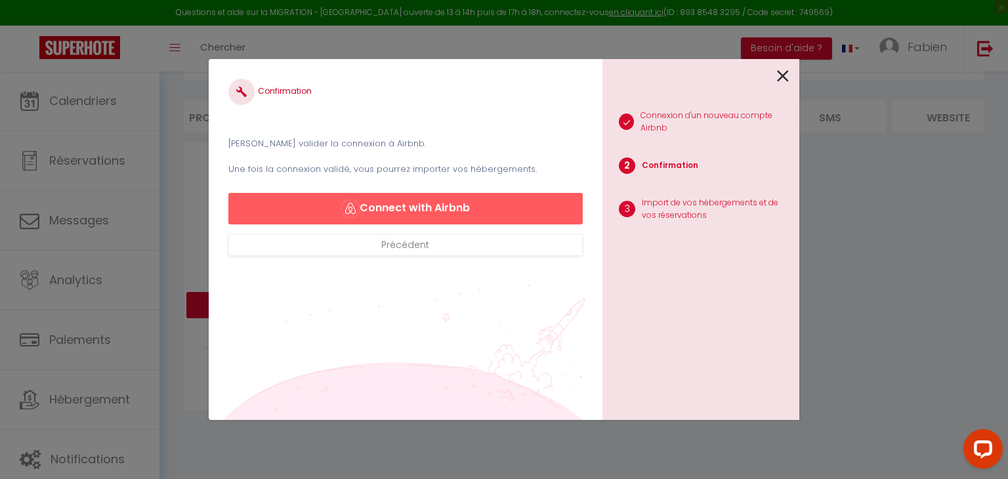
click at [781, 68] on icon at bounding box center [783, 76] width 12 height 20
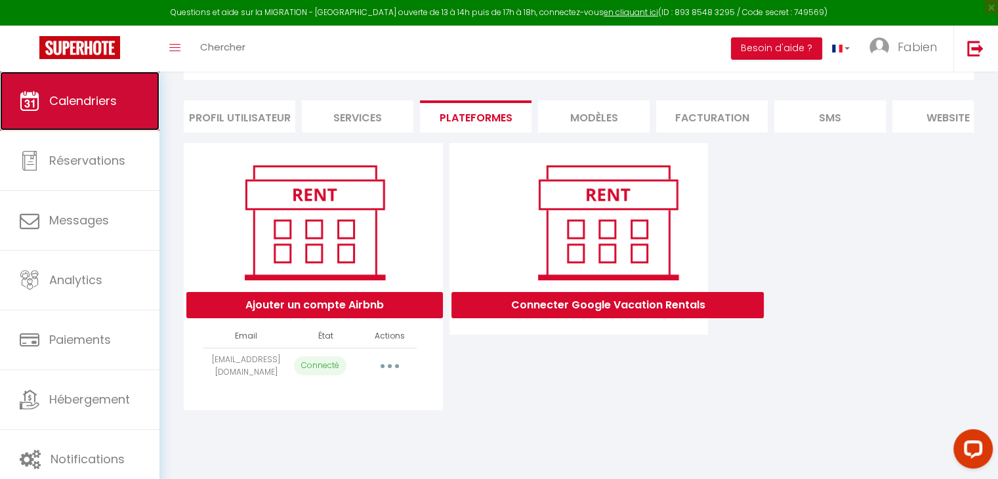
click at [123, 102] on link "Calendriers" at bounding box center [79, 101] width 159 height 59
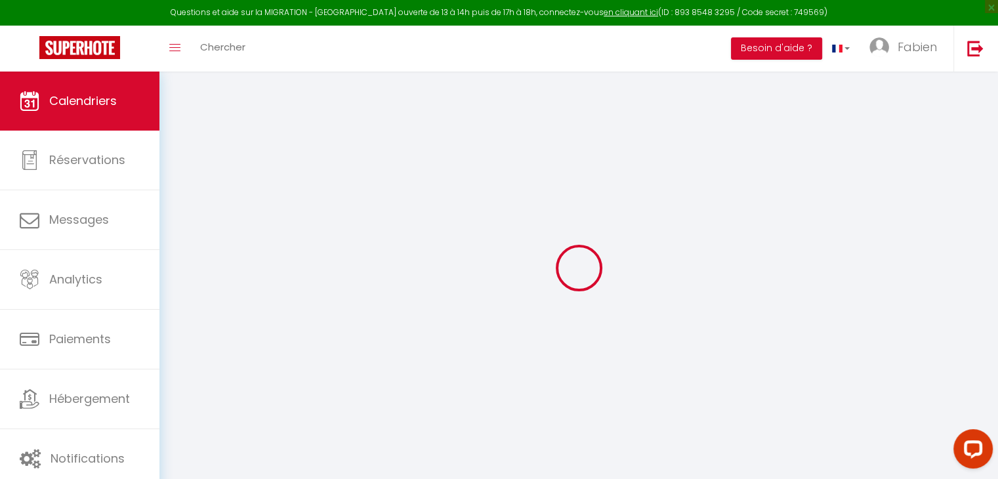
select select
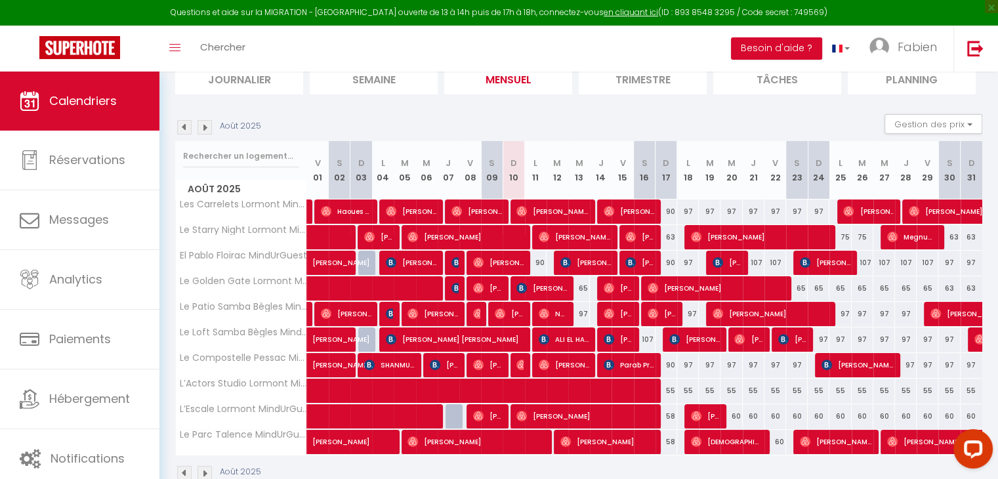
scroll to position [129, 0]
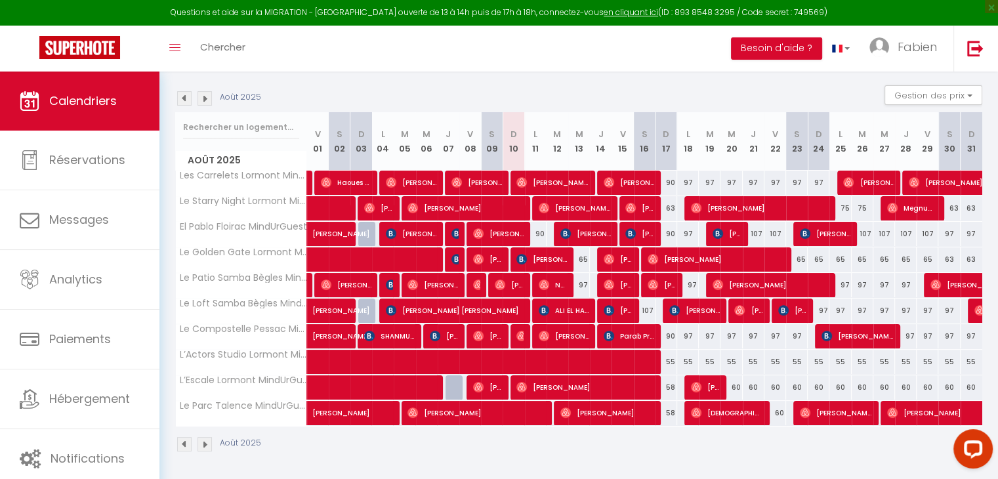
click at [524, 332] on div "93" at bounding box center [535, 336] width 22 height 24
click at [520, 335] on img at bounding box center [521, 336] width 10 height 10
select select "OK"
select select "0"
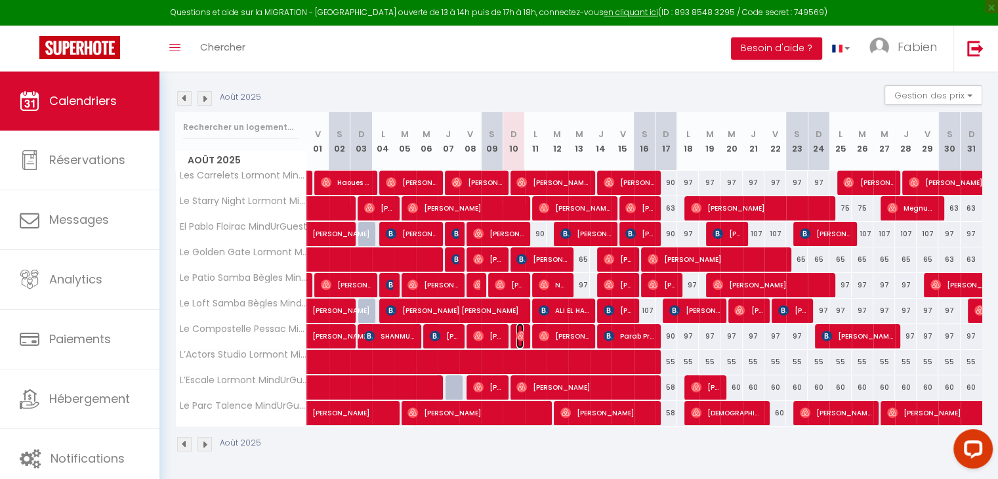
select select "0"
select select "1"
select select
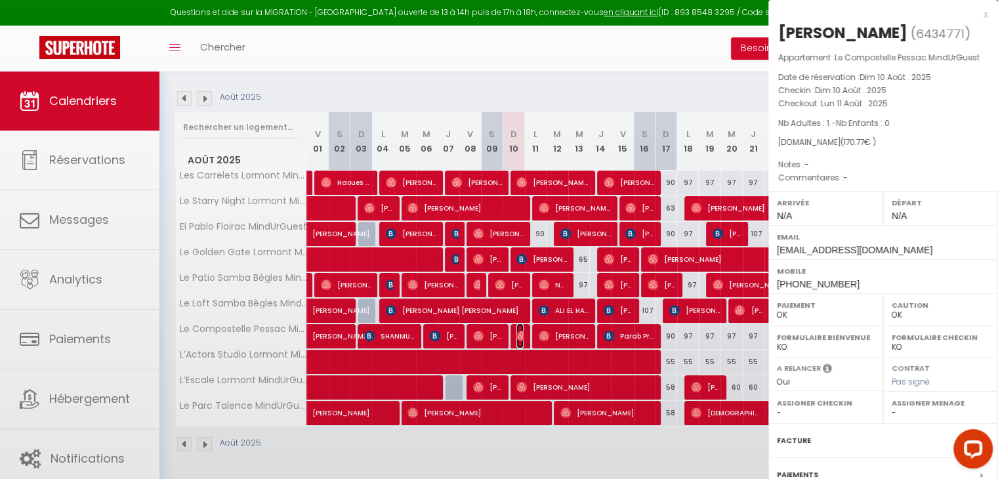
select select "39343"
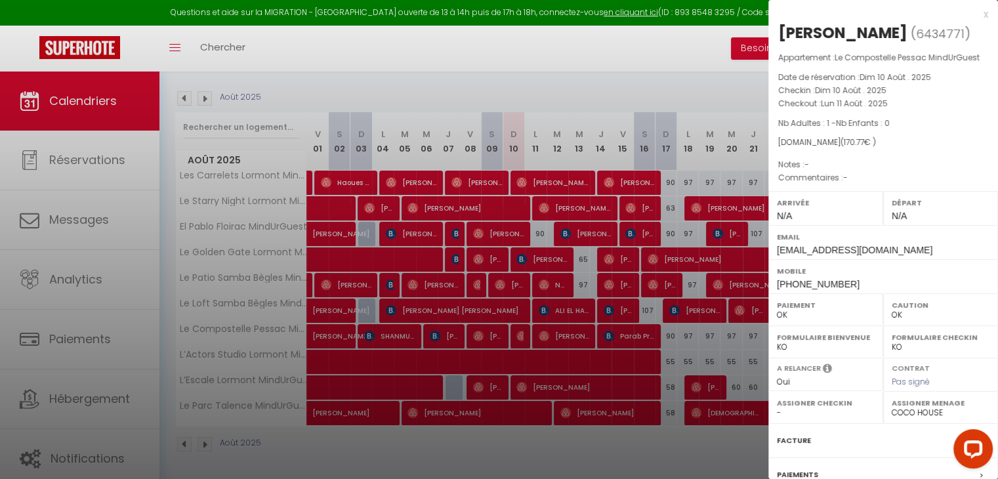
click at [975, 16] on div "x" at bounding box center [878, 15] width 220 height 16
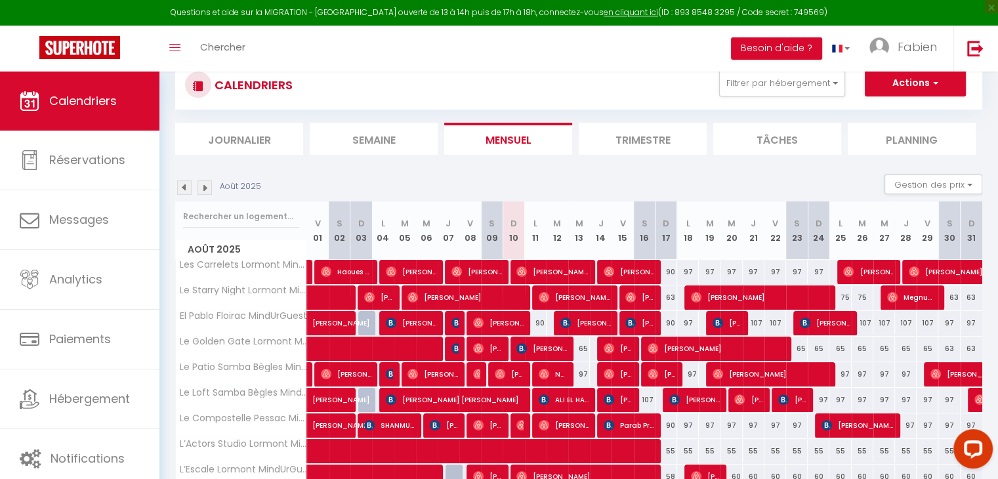
scroll to position [0, 0]
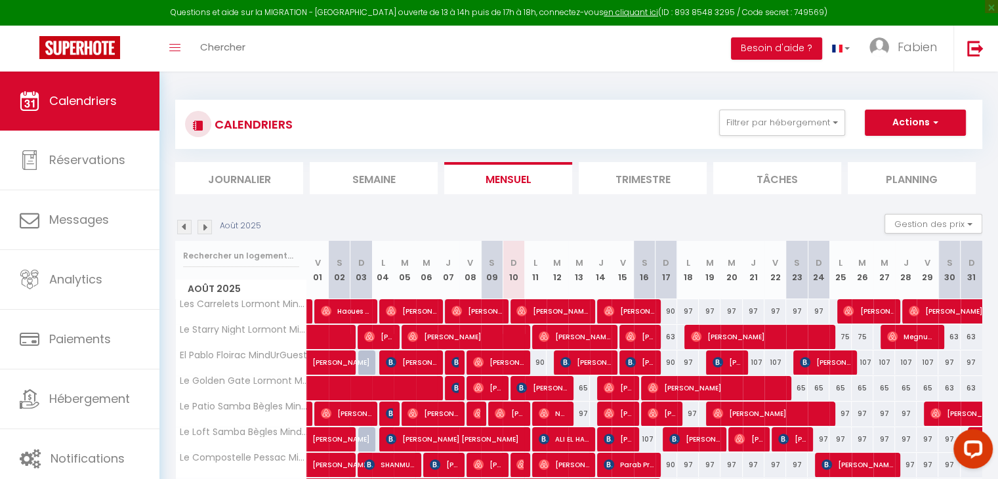
click at [367, 178] on li "Semaine" at bounding box center [374, 178] width 128 height 32
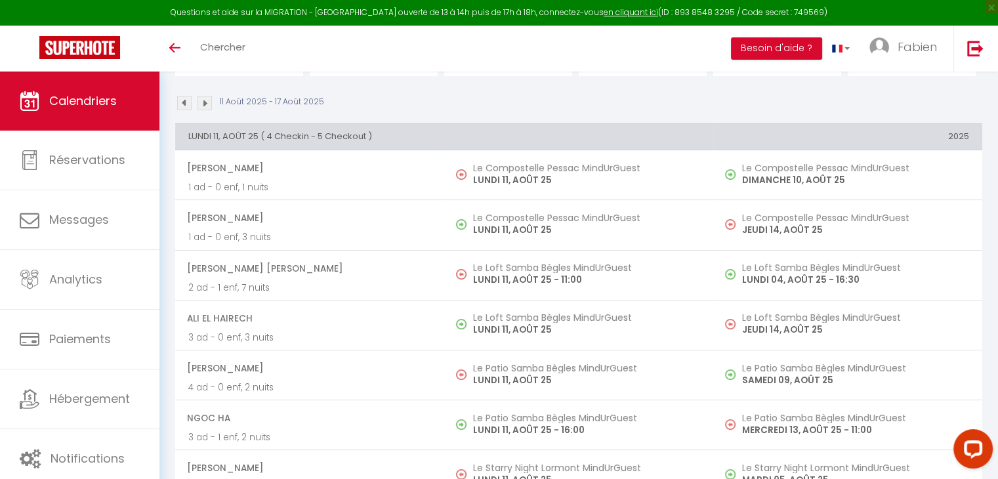
scroll to position [121, 0]
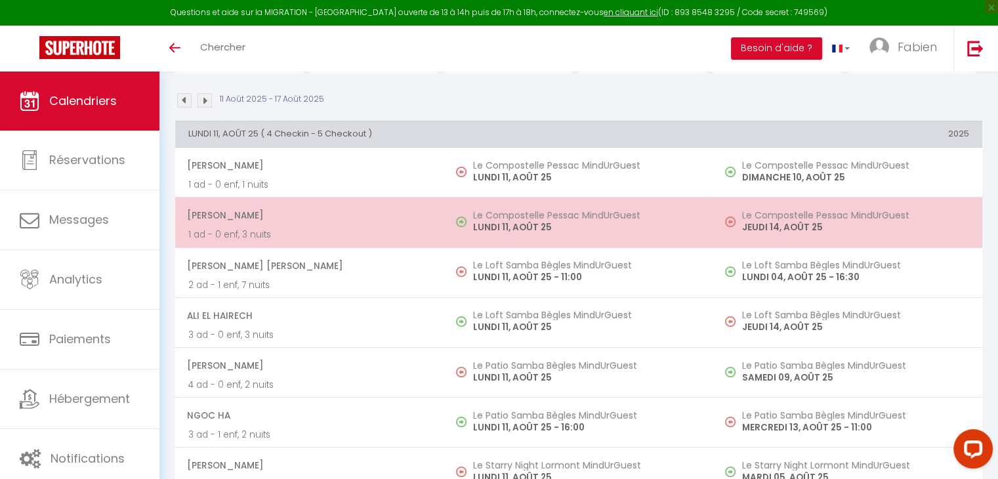
click at [319, 219] on span "[PERSON_NAME]" at bounding box center [309, 215] width 244 height 25
select select "OK"
select select "0"
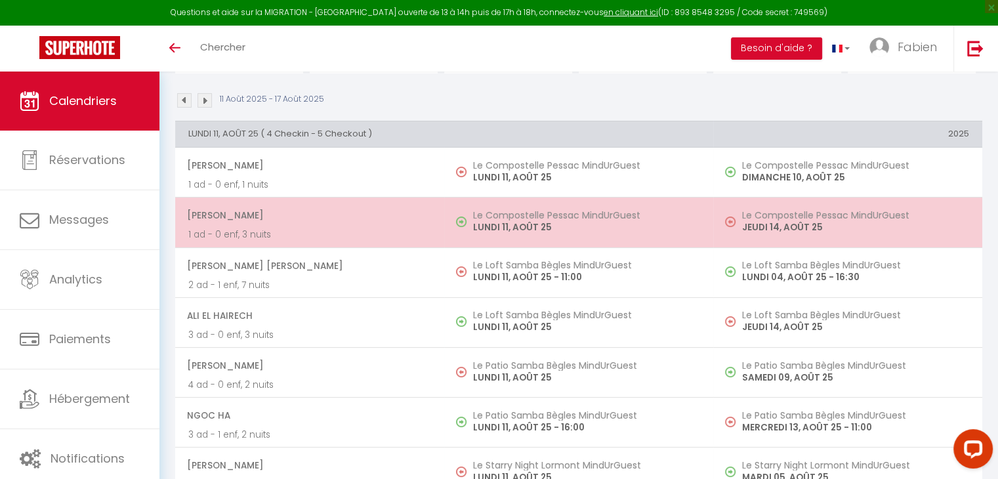
select select "1"
select select
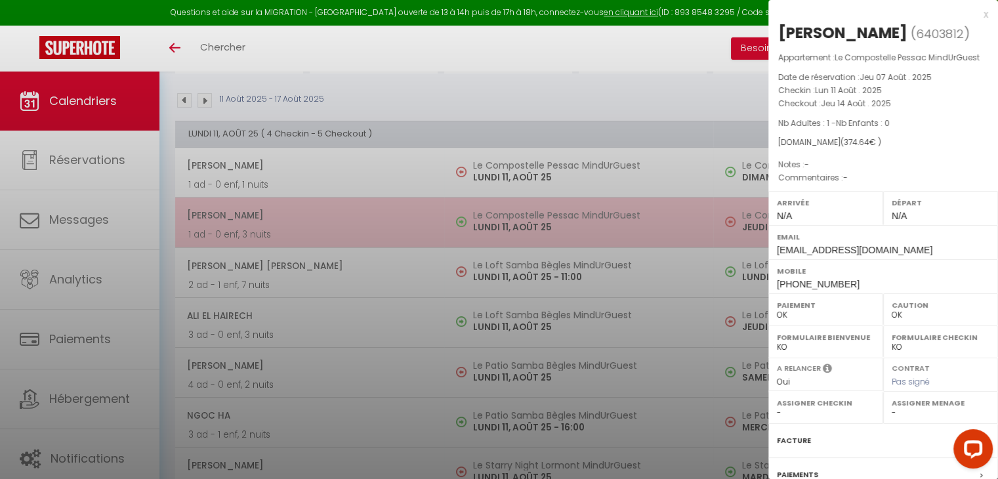
select select "39343"
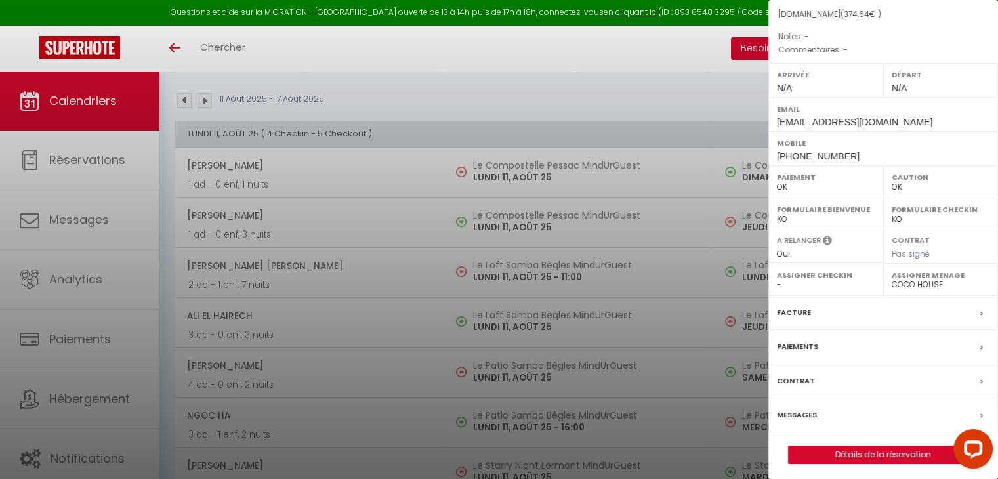
scroll to position [165, 0]
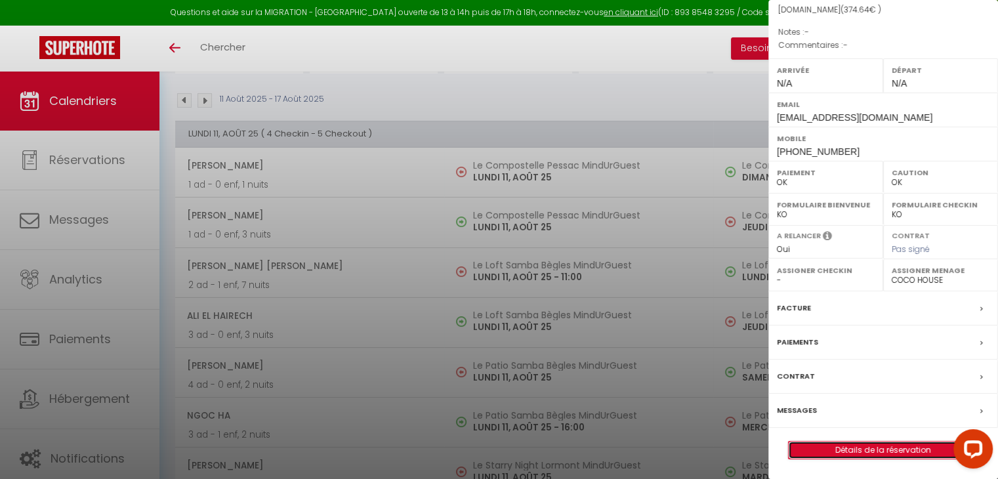
click at [850, 449] on link "Détails de la réservation" at bounding box center [883, 449] width 189 height 17
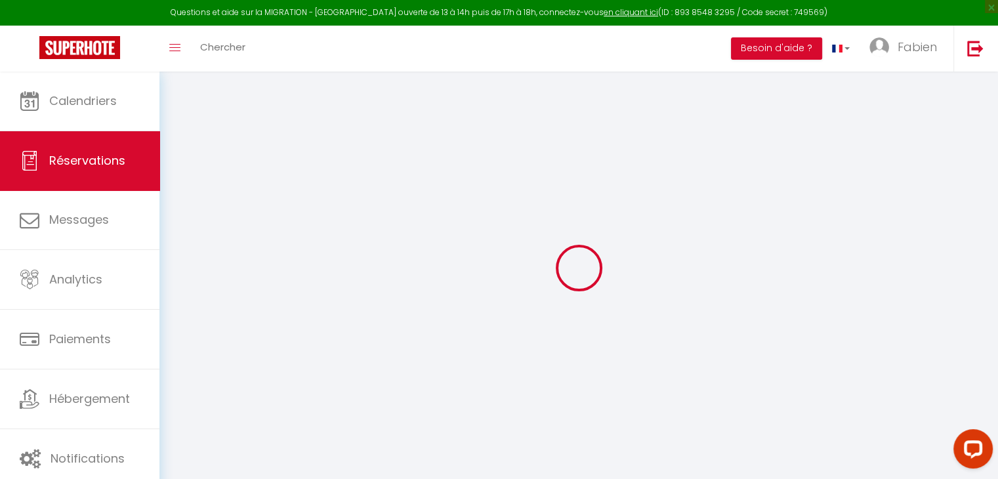
type input "[PERSON_NAME]"
type input "Traore"
type input "[EMAIL_ADDRESS][DOMAIN_NAME]"
type input "[PHONE_NUMBER]"
select select
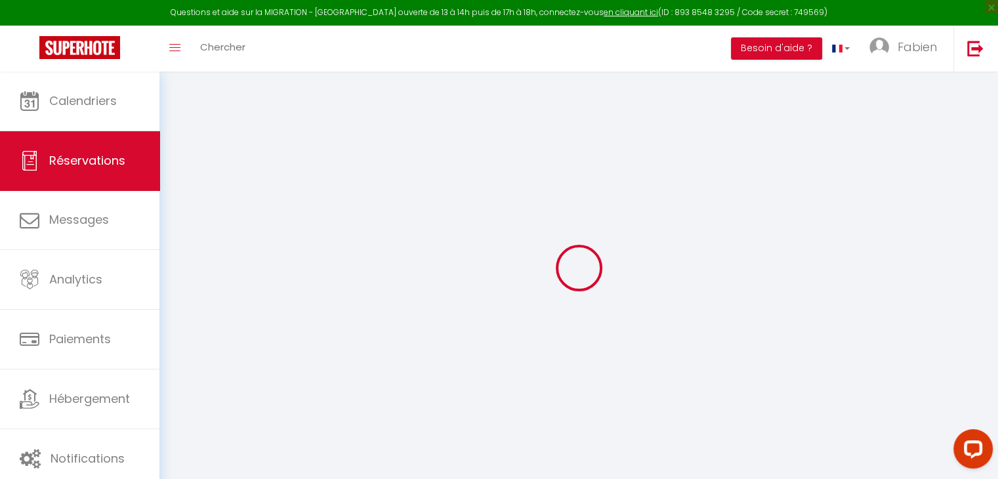
type input "53.08"
select select "3239"
select select "1"
select select
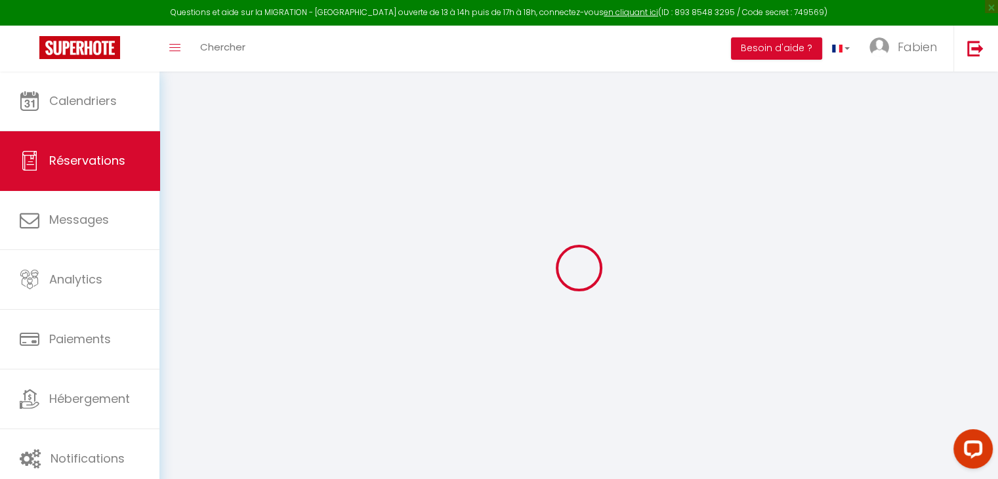
type input "1"
select select "12"
select select
type input "293.9"
checkbox input "false"
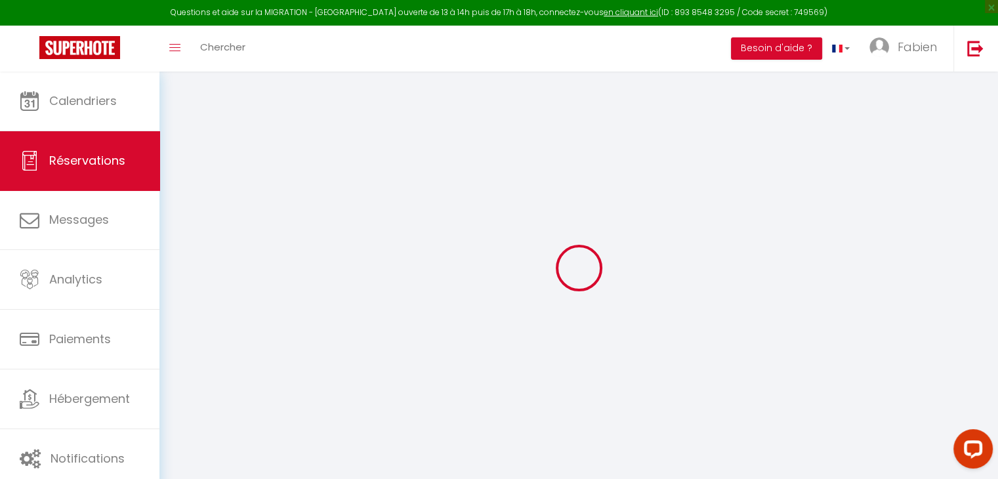
type input "0"
select select "1"
type input "0"
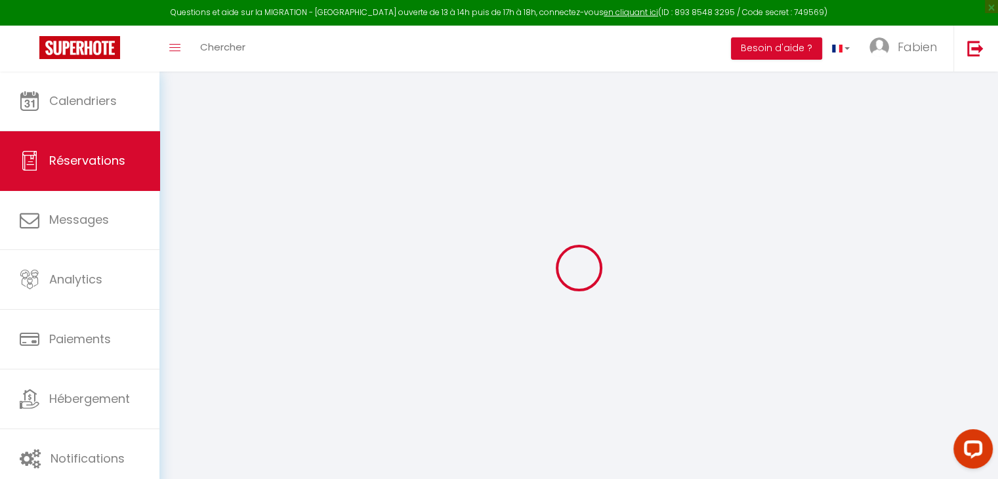
select select
select select "15"
checkbox input "false"
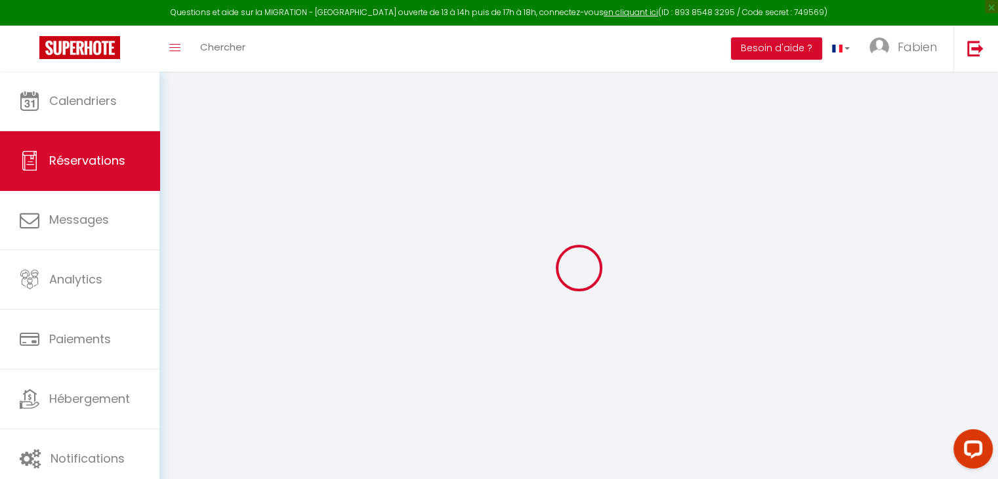
select select
checkbox input "false"
select select
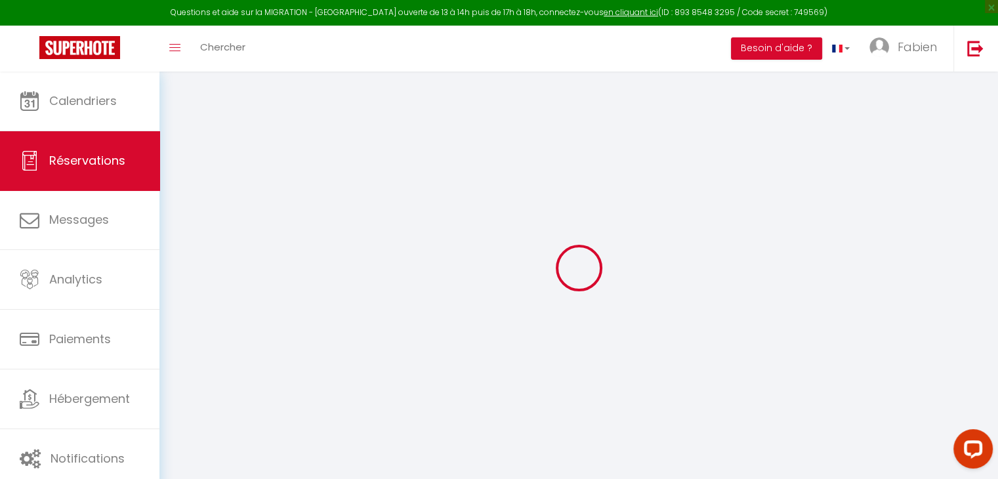
select select
checkbox input "false"
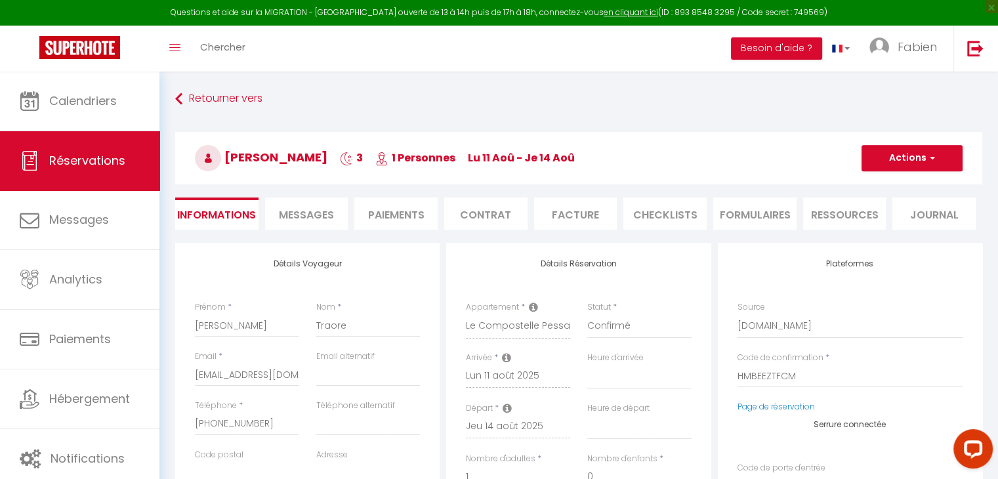
select select
type input "60"
type input "20.74"
select select
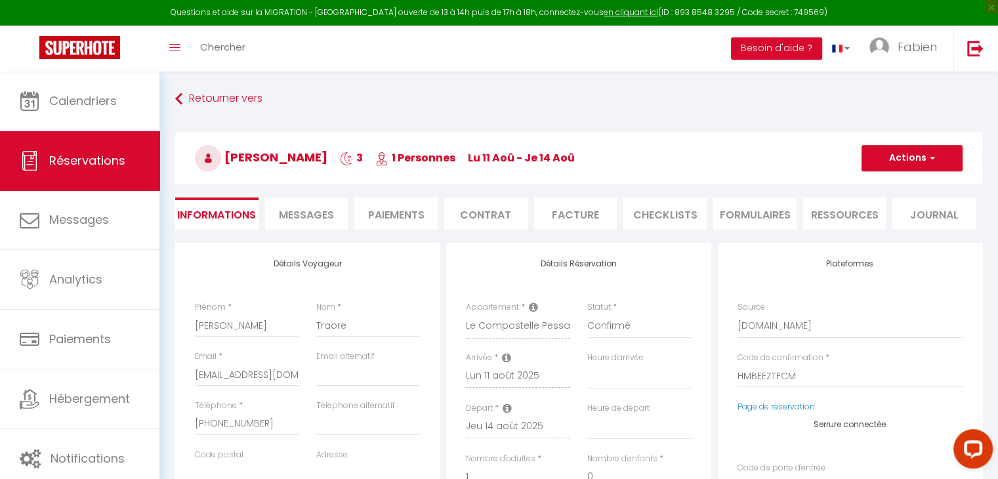
checkbox input "false"
select select
checkbox input "false"
select select
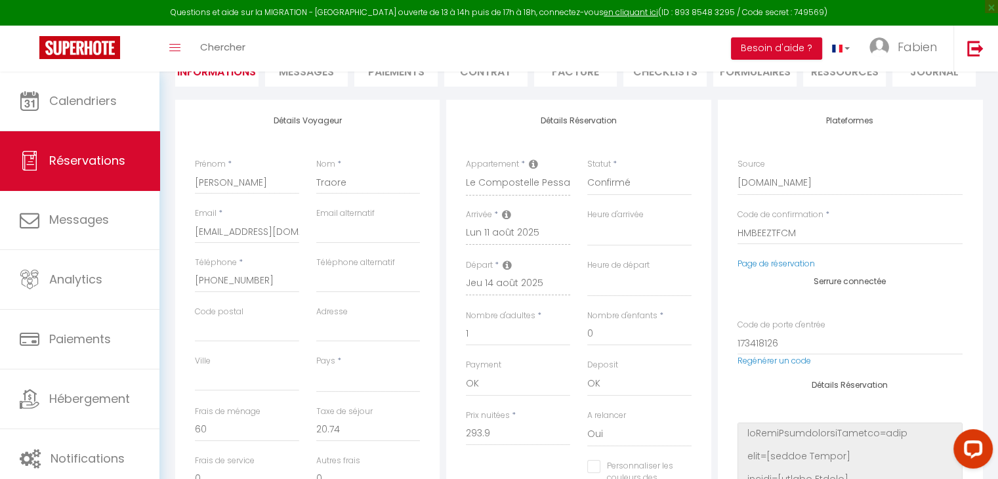
scroll to position [166, 0]
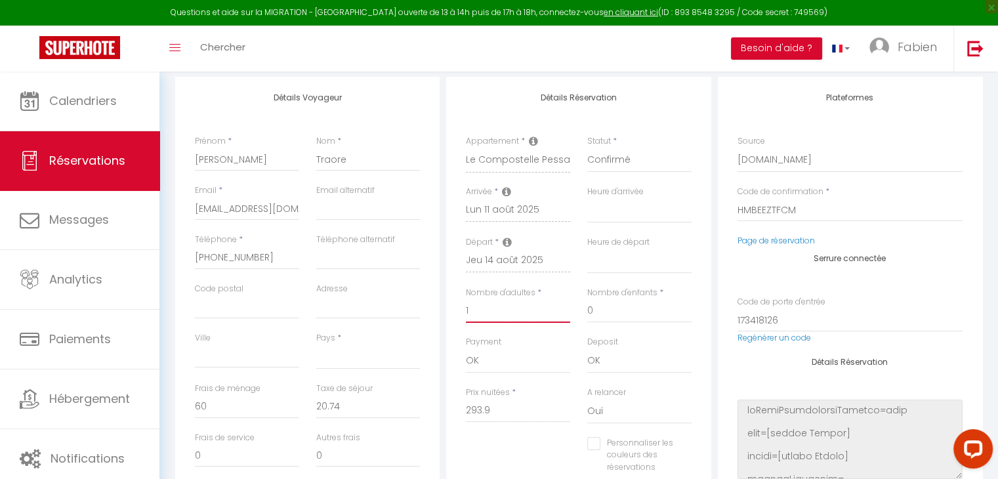
click at [470, 316] on input "1" at bounding box center [518, 311] width 104 height 24
select select
type input "0"
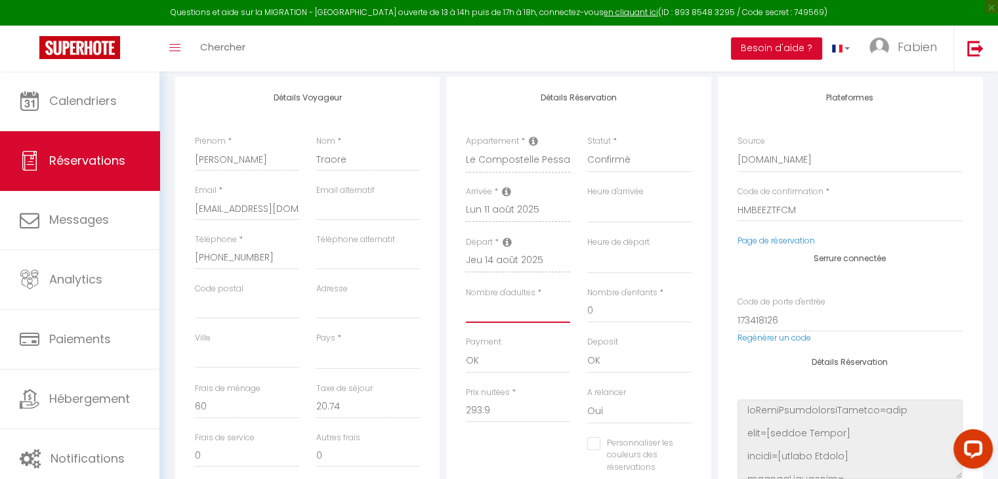
checkbox input "false"
type input "4"
select select
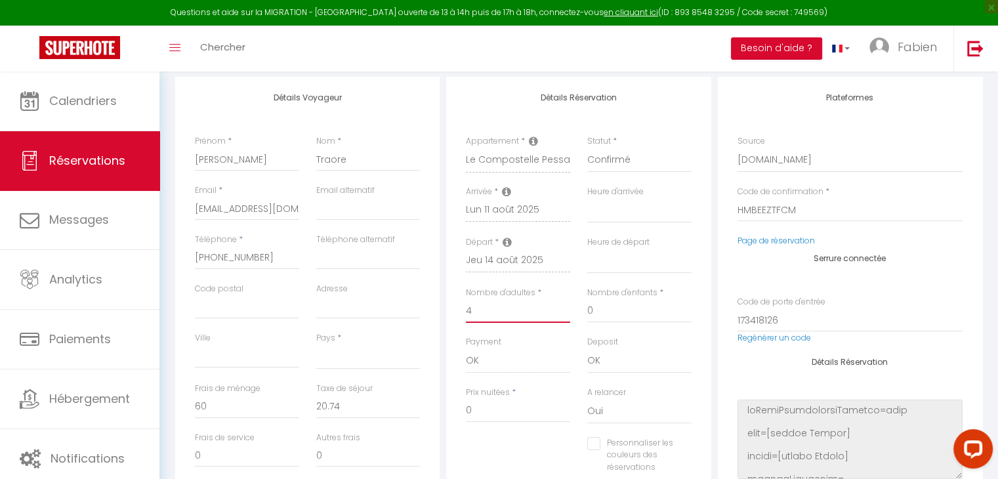
checkbox input "false"
select select
type input "22.68"
select select
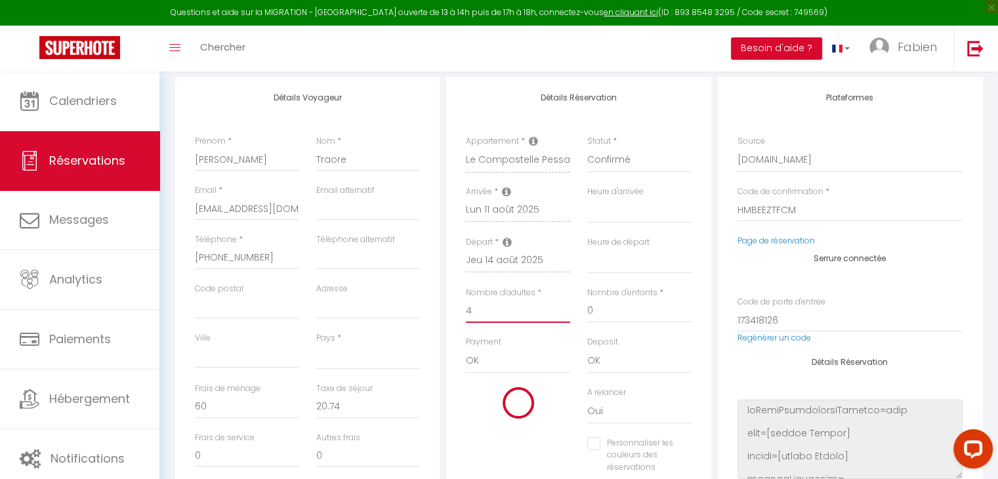
type input "315"
checkbox input "false"
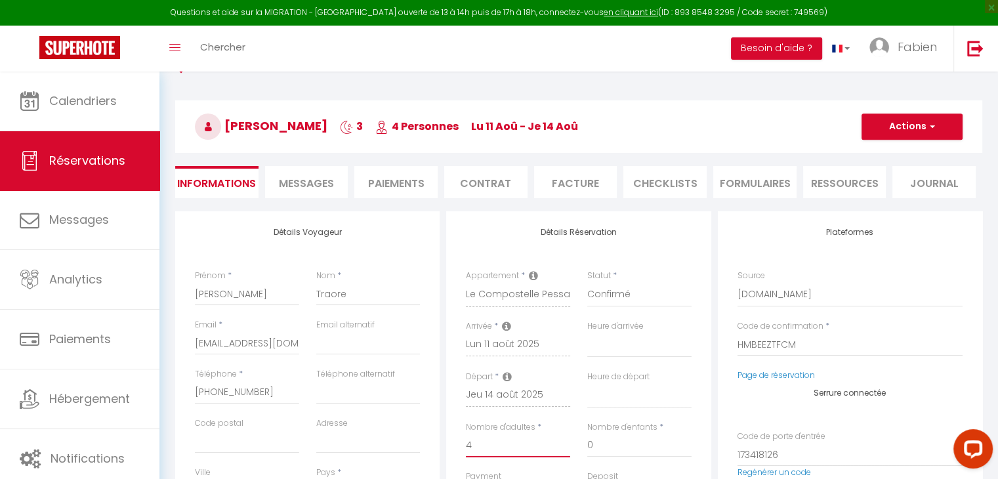
scroll to position [24, 0]
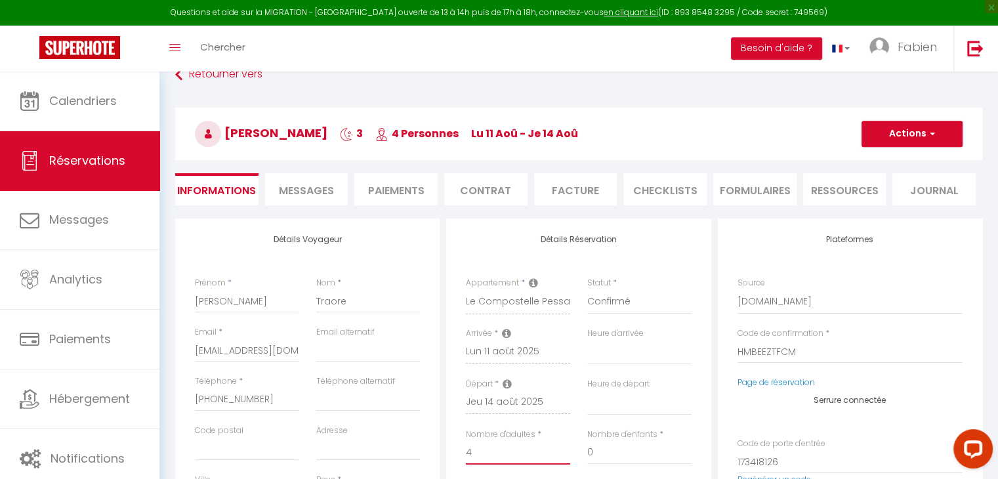
type input "4"
click at [891, 133] on button "Actions" at bounding box center [911, 134] width 101 height 26
click at [881, 163] on link "Enregistrer" at bounding box center [899, 162] width 104 height 17
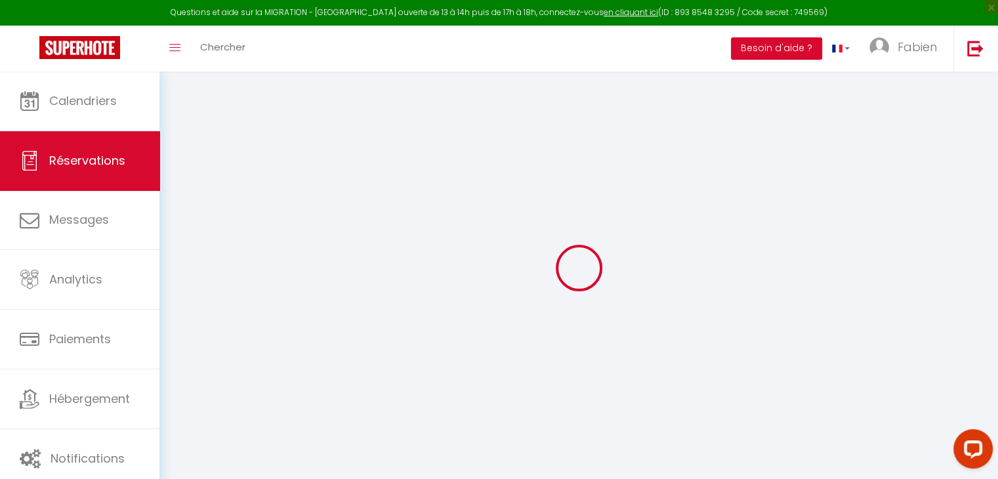
select select "not_cancelled"
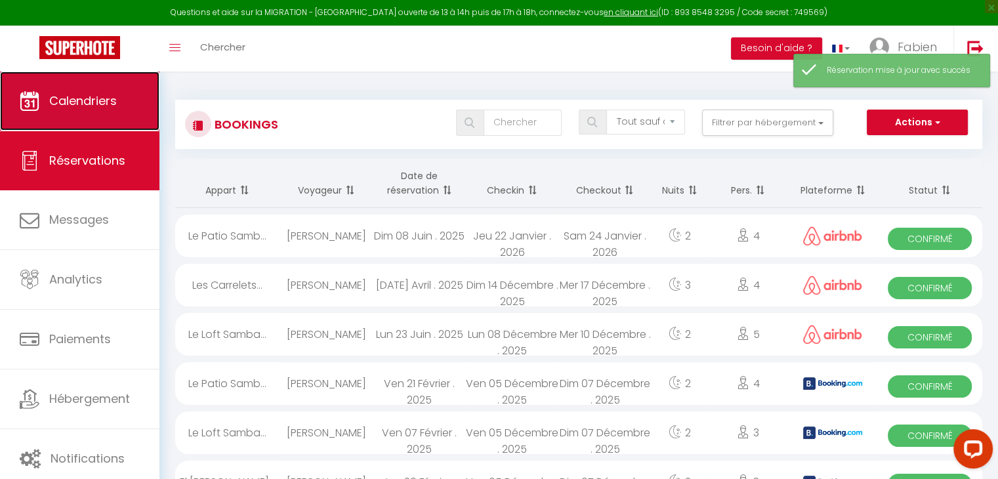
click at [83, 95] on span "Calendriers" at bounding box center [83, 100] width 68 height 16
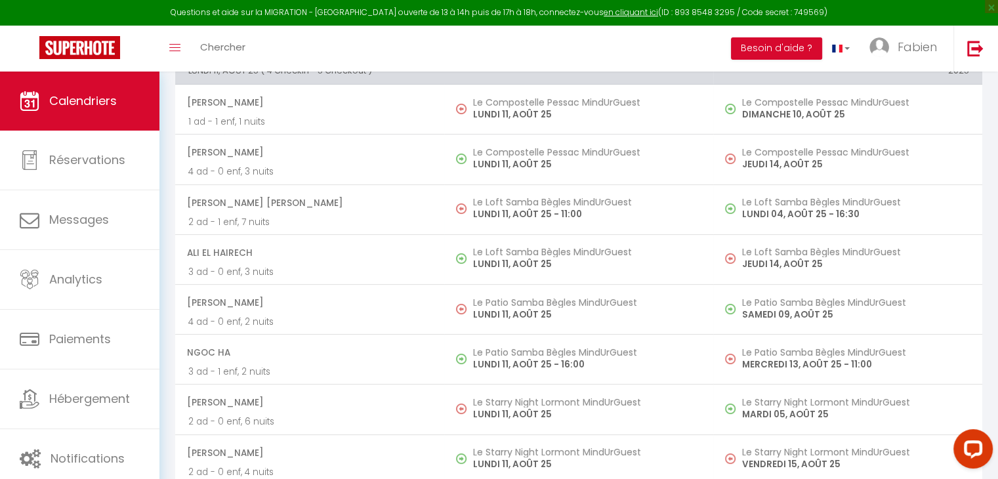
scroll to position [195, 0]
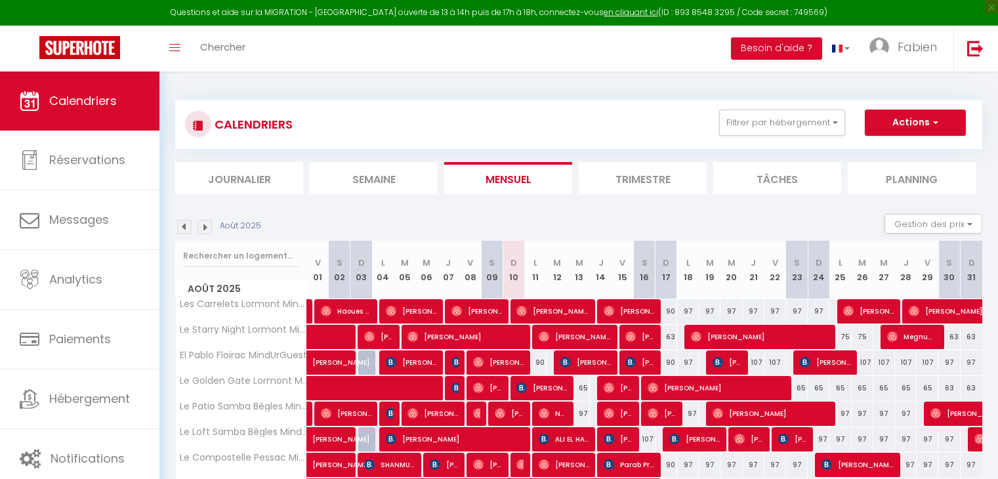
select select
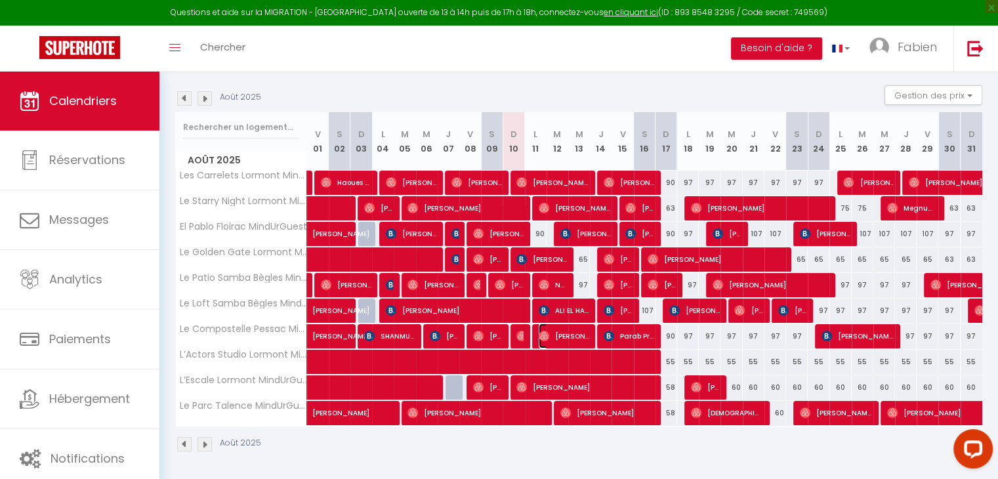
click at [569, 337] on span "[PERSON_NAME]" at bounding box center [564, 335] width 51 height 25
select select "OK"
select select "0"
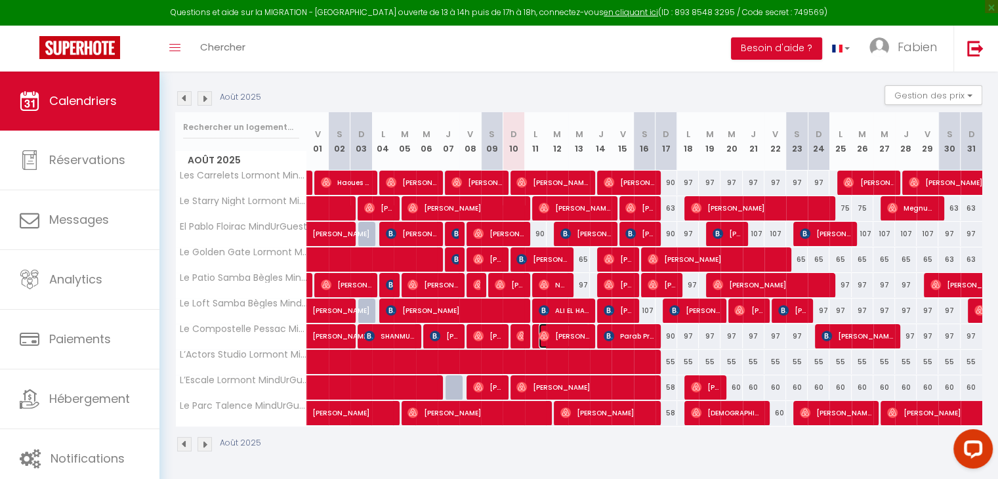
select select "1"
select select
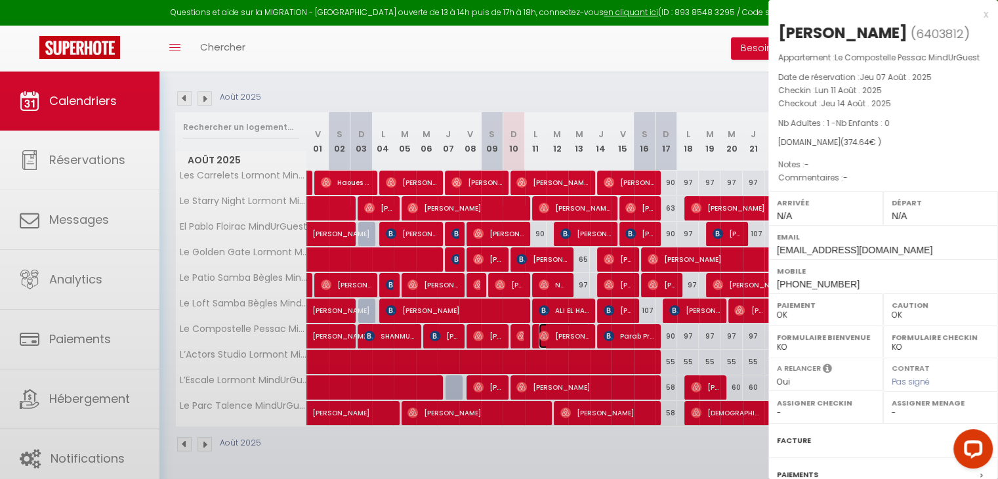
select select "39343"
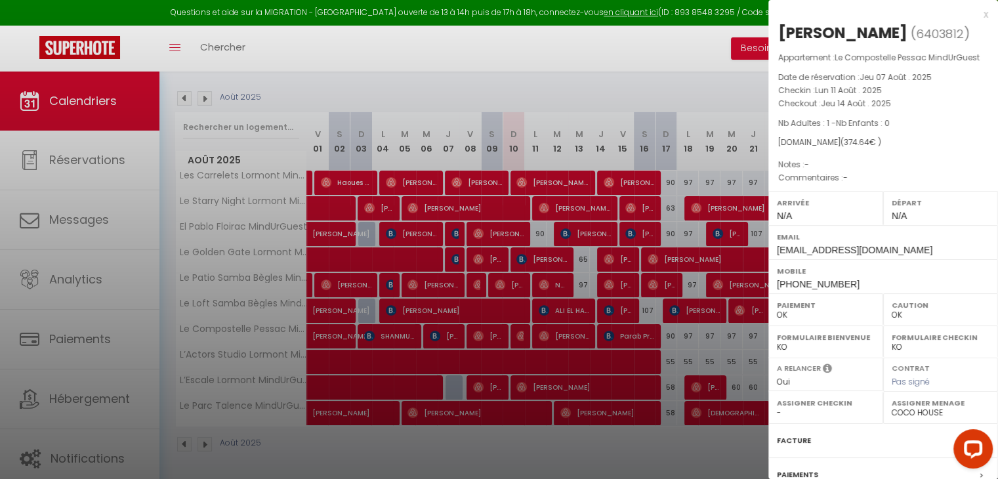
click at [974, 14] on div "x" at bounding box center [878, 15] width 220 height 16
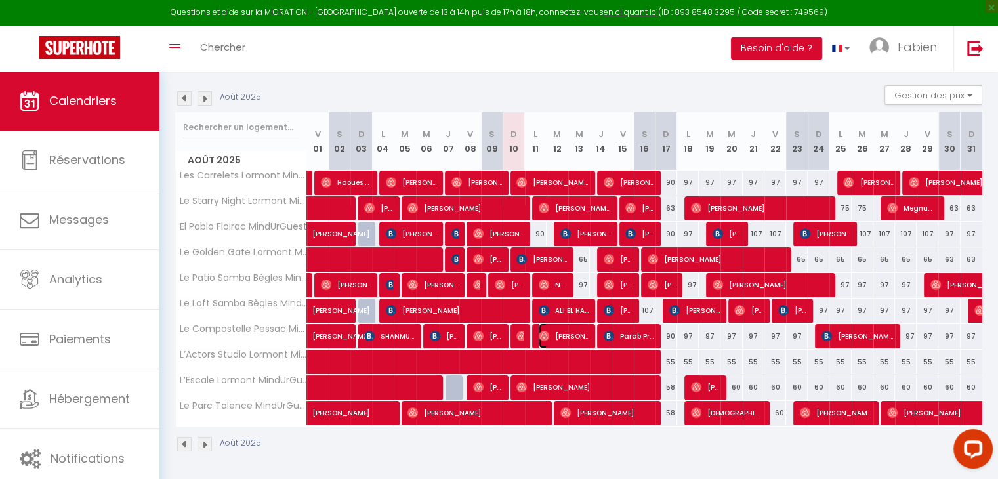
click at [579, 335] on span "[PERSON_NAME]" at bounding box center [564, 335] width 51 height 25
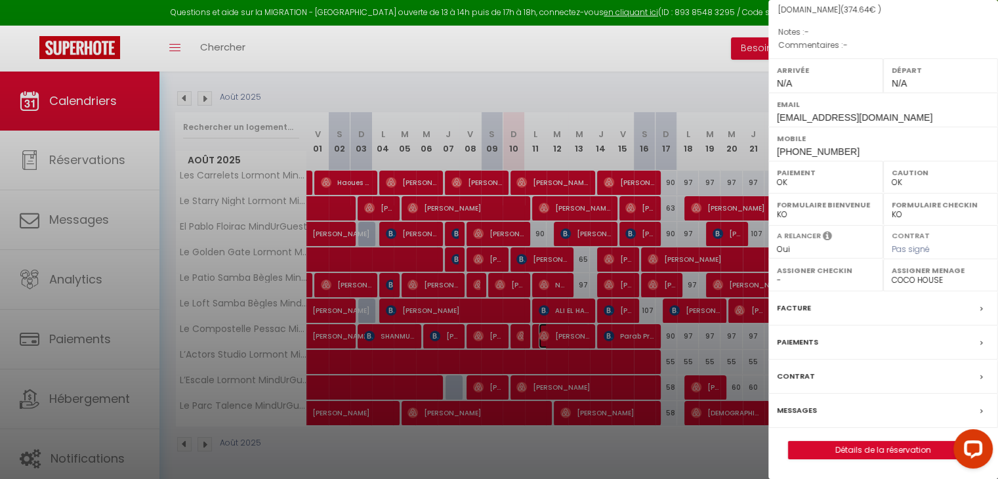
scroll to position [165, 0]
click at [887, 452] on link "Détails de la réservation" at bounding box center [883, 449] width 189 height 17
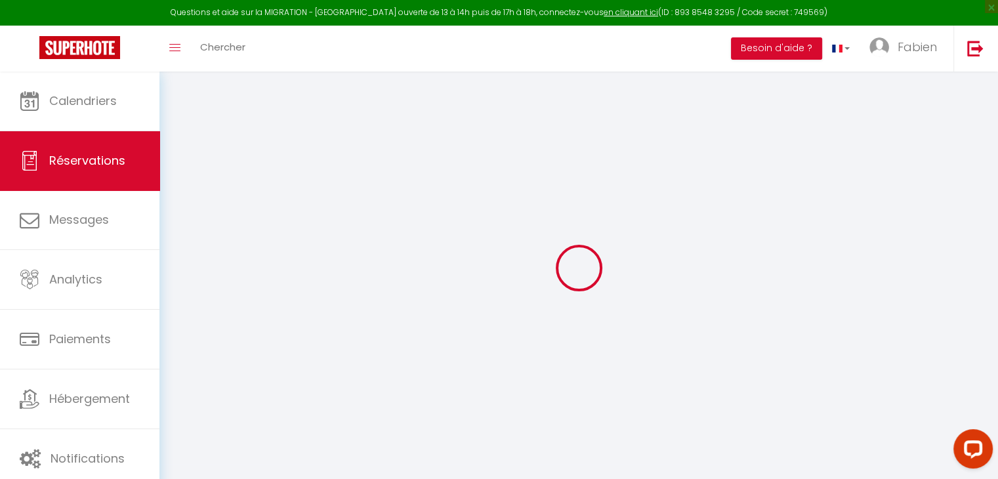
select select
select select "15"
checkbox input "false"
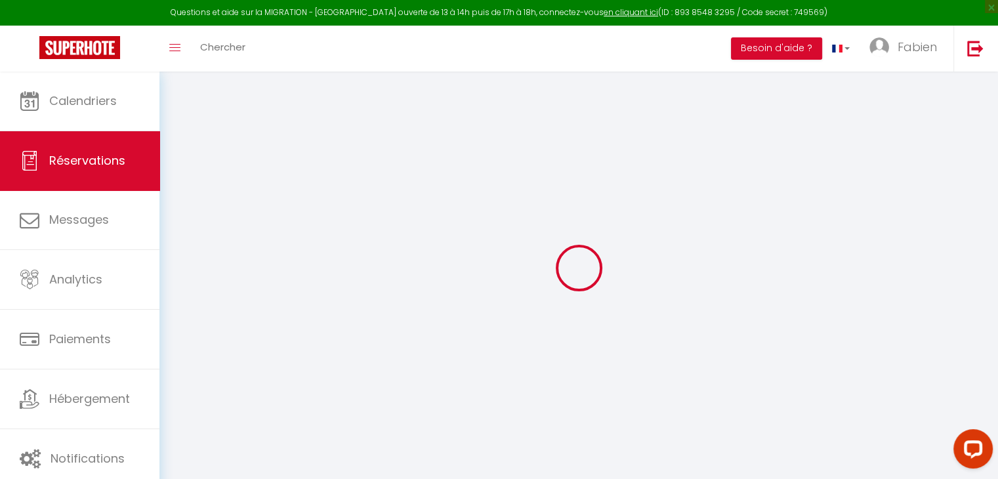
select select
checkbox input "false"
select select
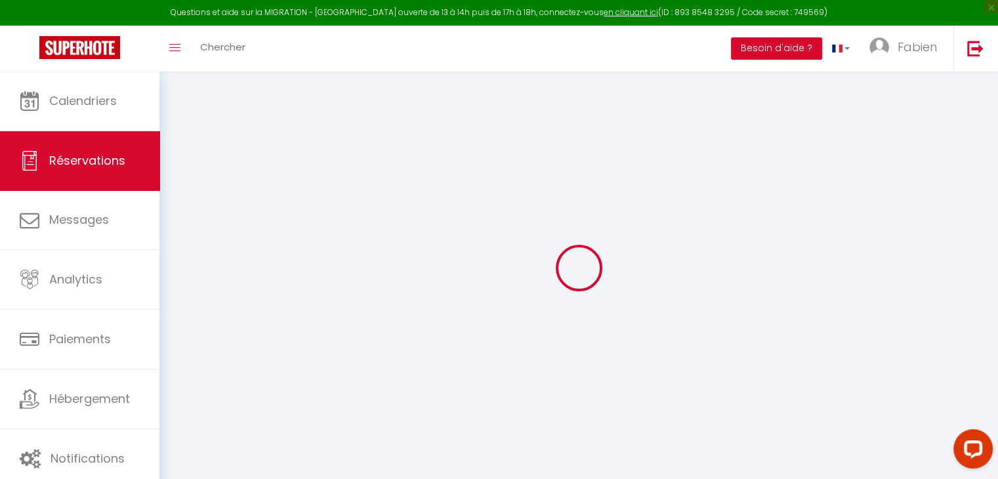
select select
checkbox input "false"
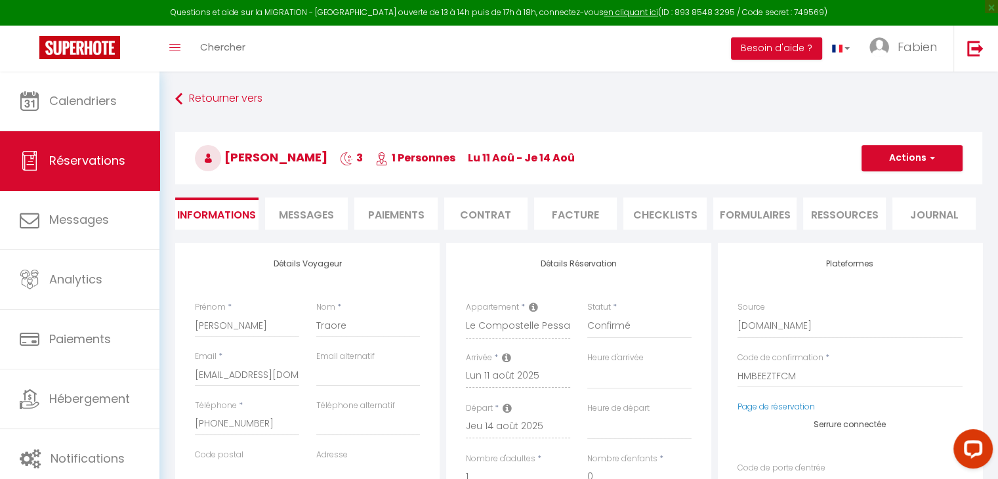
select select
type input "60"
type input "20.74"
select select
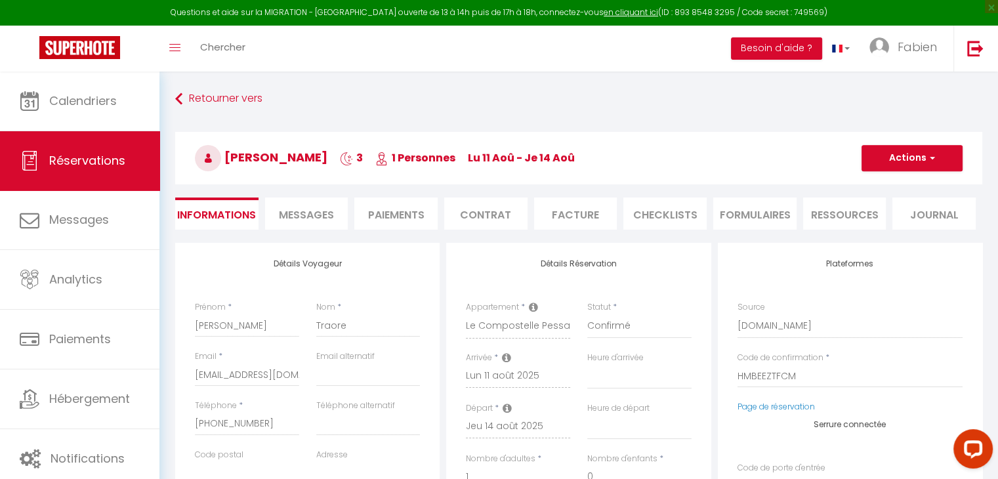
checkbox input "false"
select select
checkbox input "false"
select select
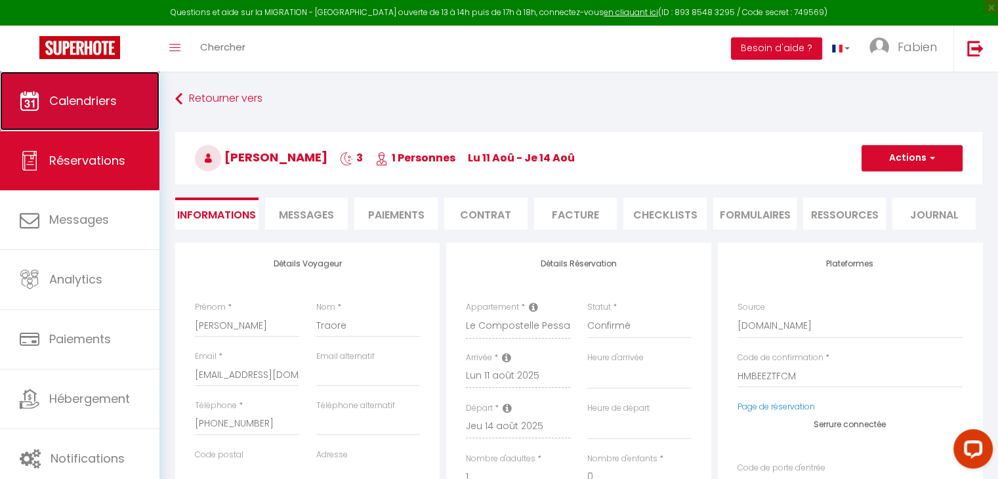
click at [90, 89] on link "Calendriers" at bounding box center [79, 101] width 159 height 59
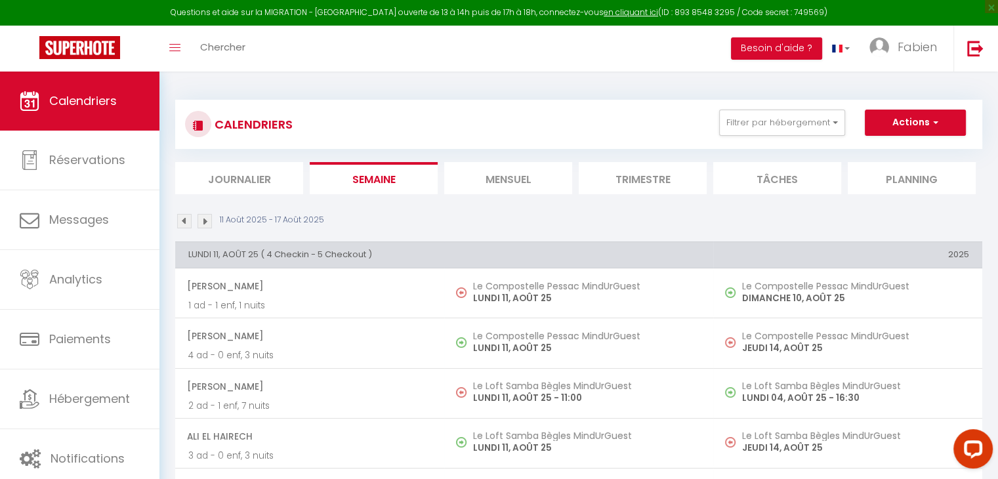
click at [493, 174] on li "Mensuel" at bounding box center [508, 178] width 128 height 32
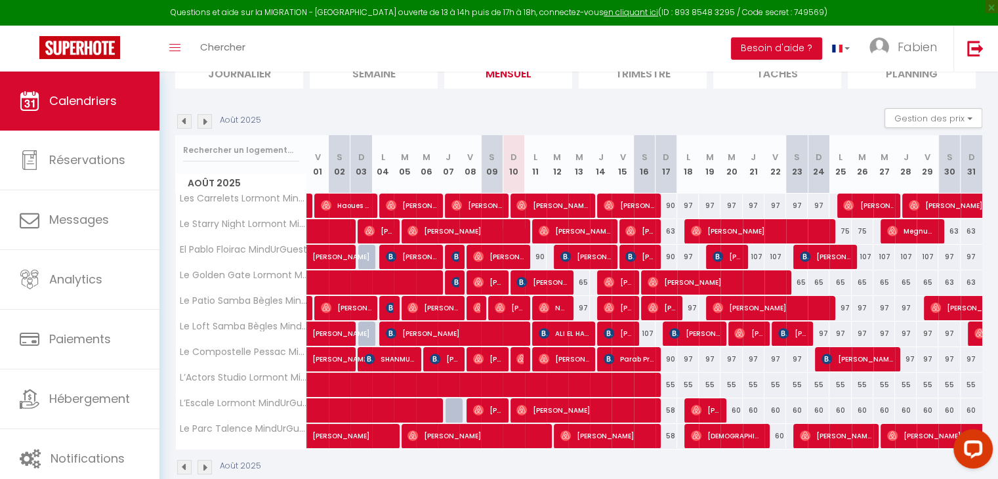
scroll to position [105, 0]
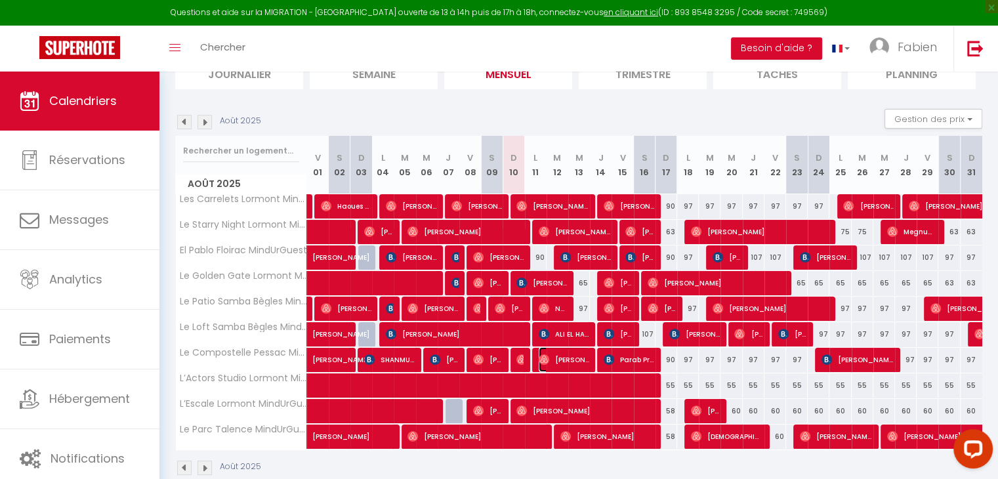
click at [575, 358] on span "[PERSON_NAME]" at bounding box center [564, 359] width 51 height 25
select select "OK"
select select "0"
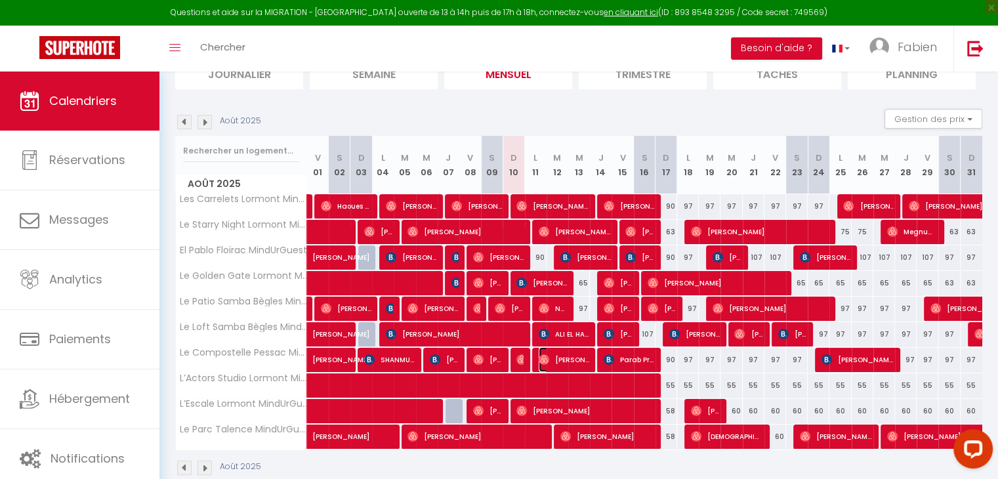
select select "1"
select select
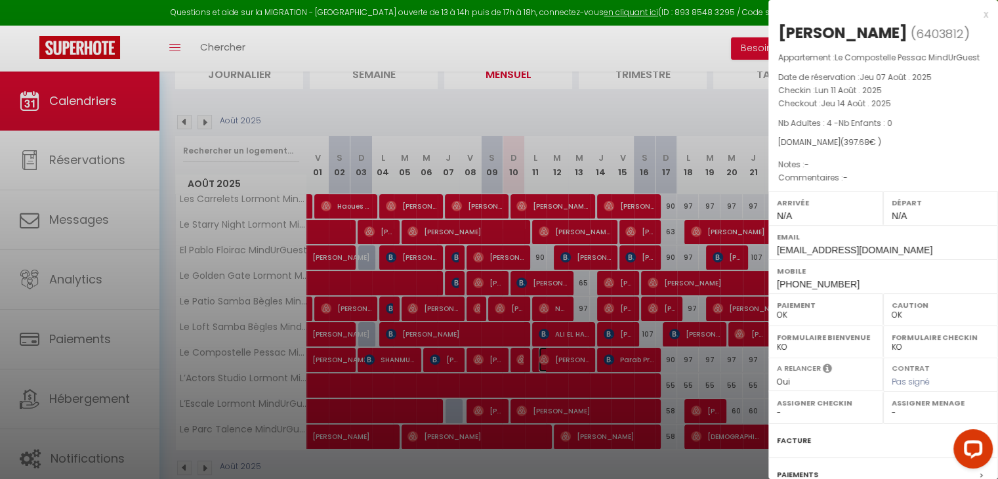
select select "39343"
click at [976, 12] on div "x" at bounding box center [878, 15] width 220 height 16
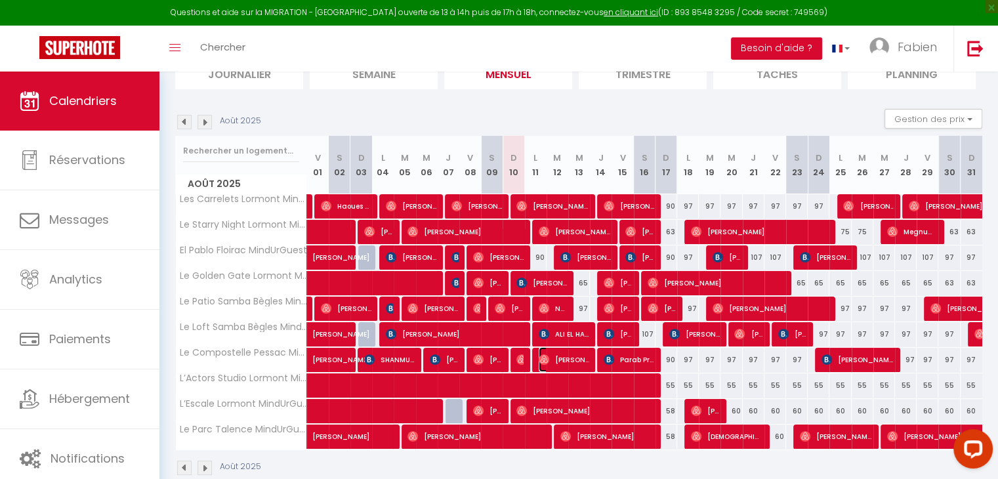
click at [569, 358] on span "[PERSON_NAME]" at bounding box center [564, 359] width 51 height 25
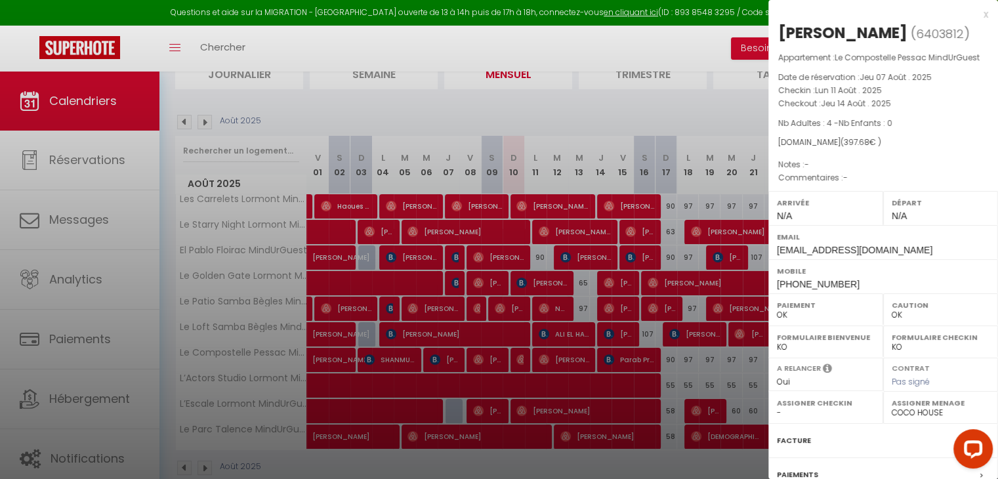
click at [975, 16] on div "x" at bounding box center [878, 15] width 220 height 16
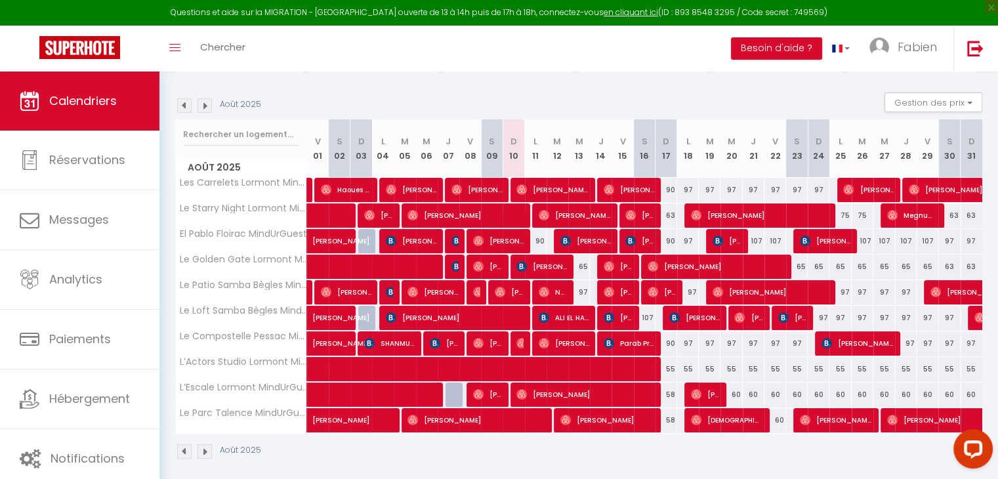
scroll to position [129, 0]
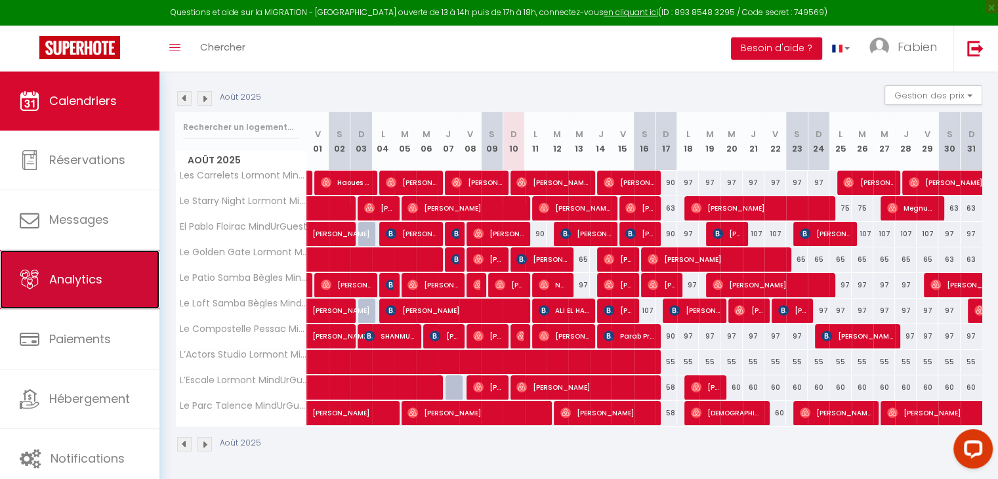
click at [89, 283] on span "Analytics" at bounding box center [75, 279] width 53 height 16
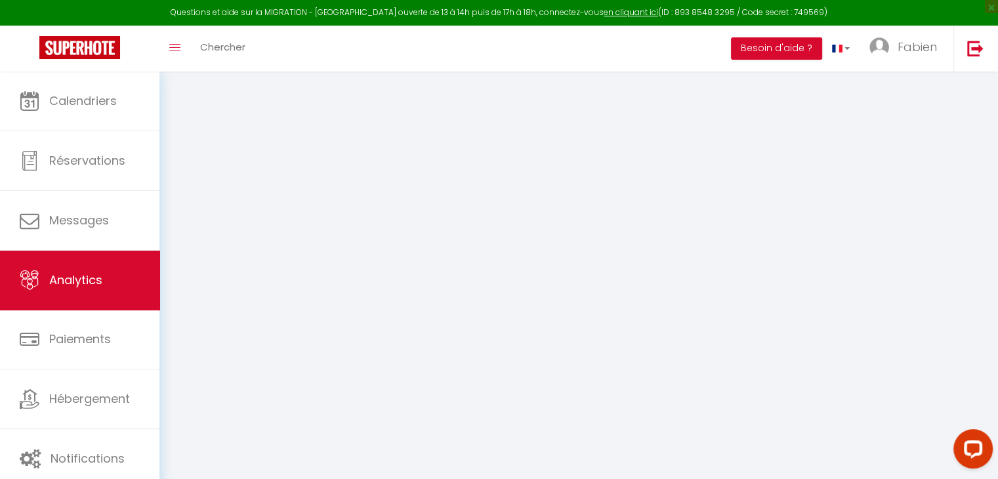
select select "2025"
select select "8"
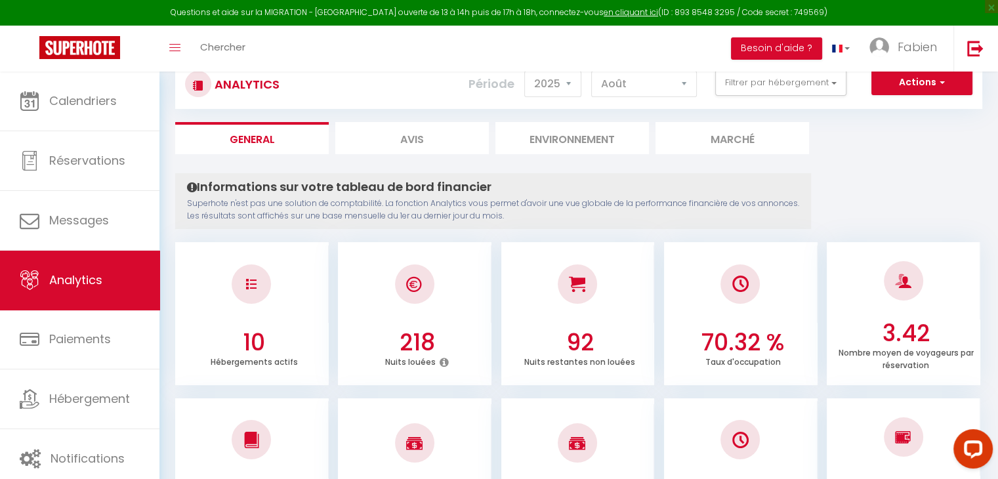
scroll to position [35, 0]
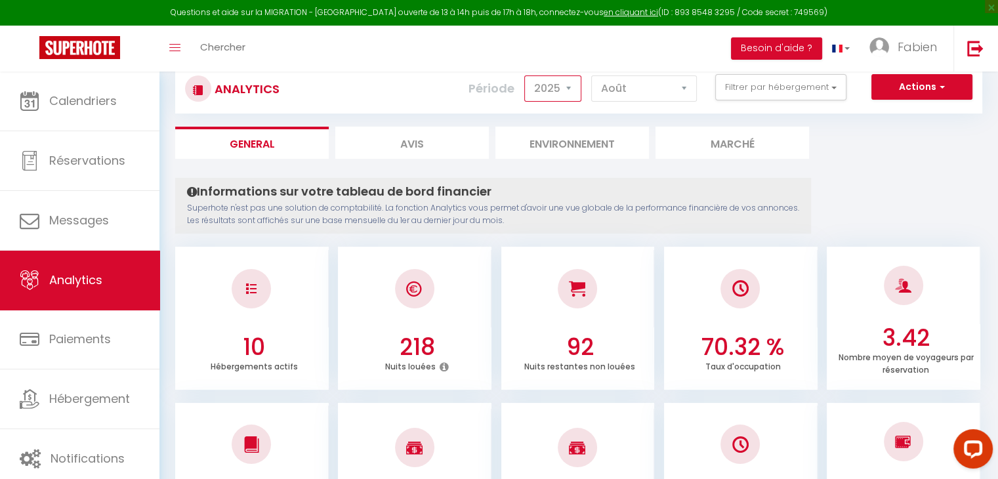
click at [564, 83] on select "2014 2015 2016 2017 2018 2019 2020 2021 2022 2023 2024 2025 2026 2027" at bounding box center [552, 88] width 57 height 26
click at [527, 75] on select "2014 2015 2016 2017 2018 2019 2020 2021 2022 2023 2024 2025 2026 2027" at bounding box center [552, 88] width 57 height 26
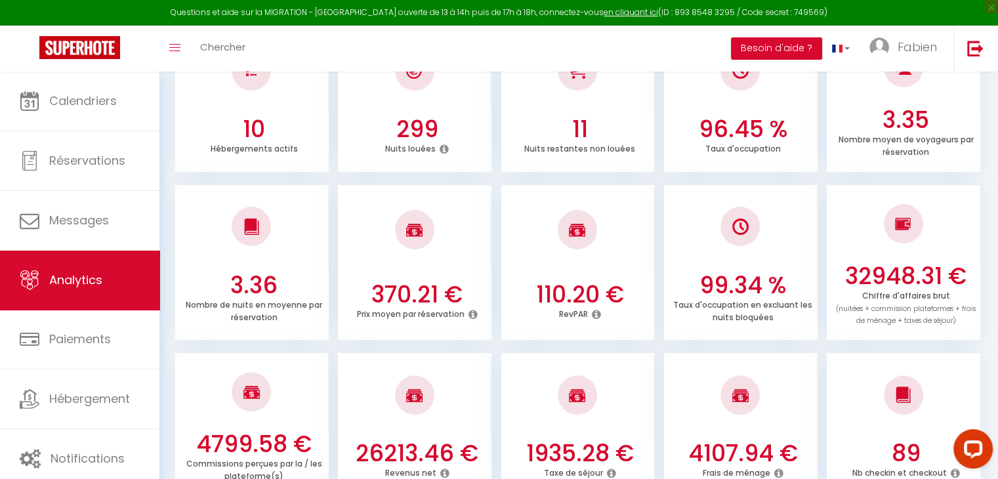
scroll to position [0, 0]
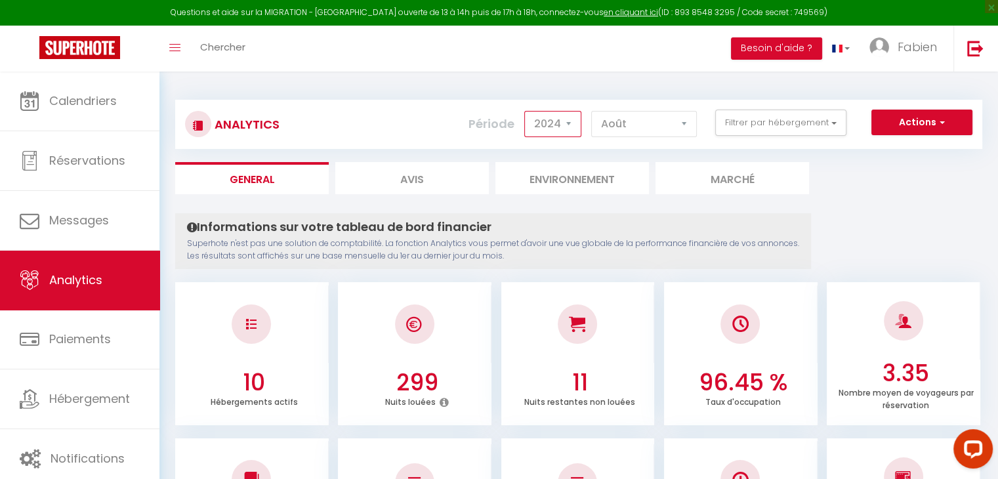
click at [567, 121] on select "2014 2015 2016 2017 2018 2019 2020 2021 2022 2023 2024 2025 2026 2027" at bounding box center [552, 124] width 57 height 26
select select "2025"
click at [527, 111] on select "2014 2015 2016 2017 2018 2019 2020 2021 2022 2023 2024 2025 2026 2027" at bounding box center [552, 124] width 57 height 26
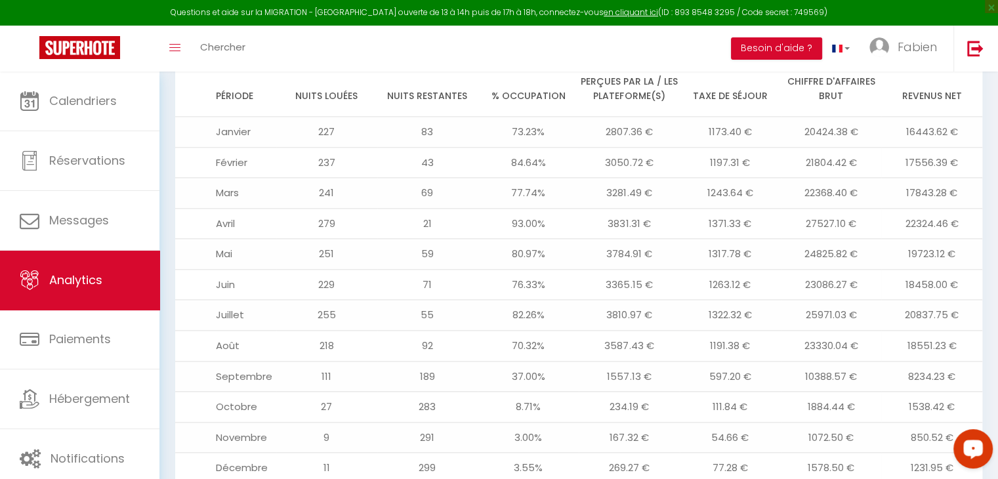
scroll to position [1509, 0]
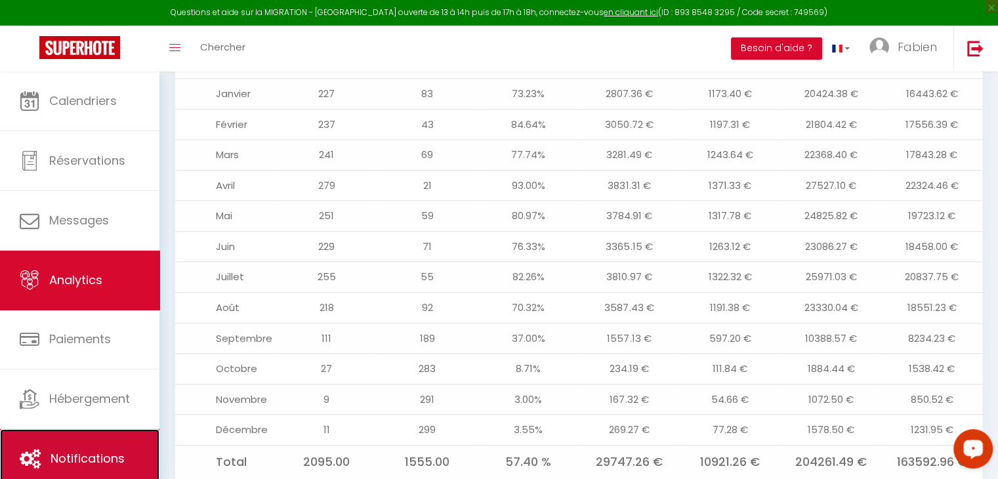
click at [114, 461] on span "Notifications" at bounding box center [88, 458] width 74 height 16
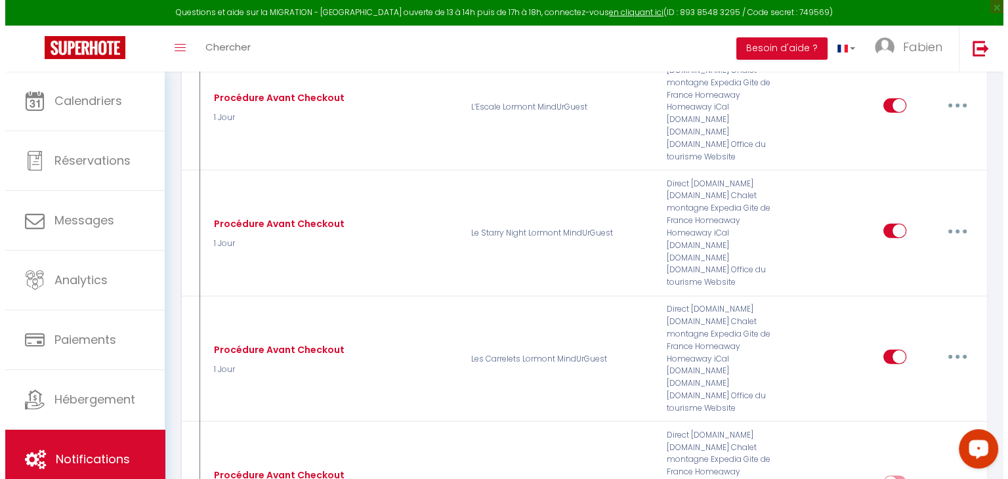
scroll to position [3432, 0]
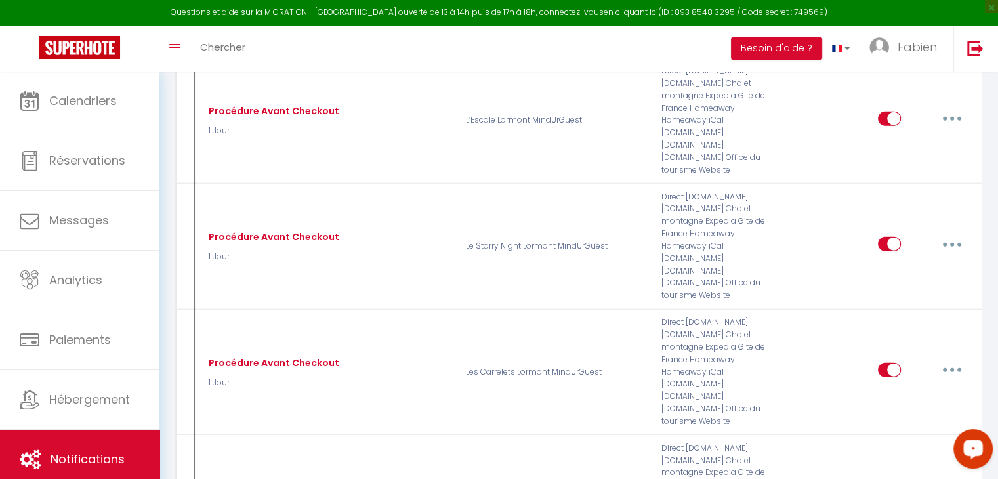
type input "Notification Après Checkout"
select select "5"
select select "1 Jour"
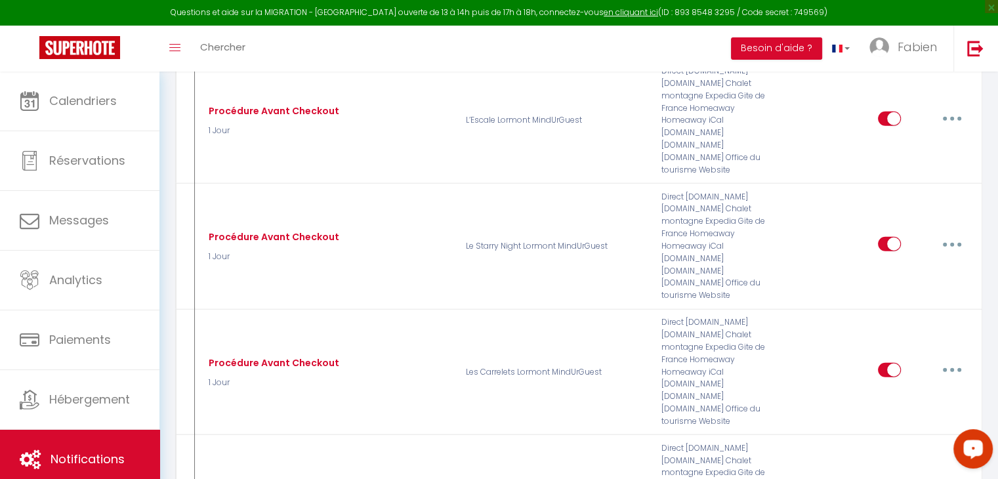
select select
checkbox input "true"
checkbox input "false"
radio input "true"
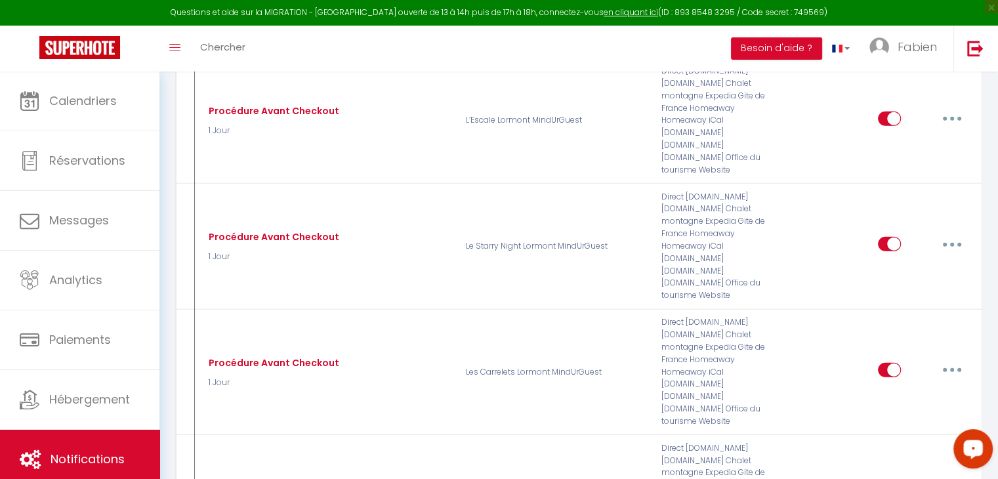
type input "Merci beaucoup pour votre séjour - [RENTAL:NAME]"
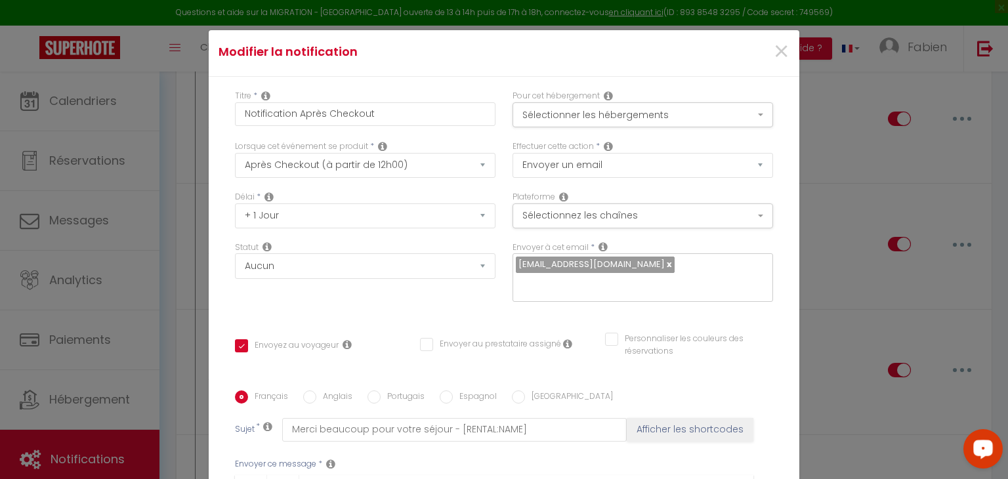
scroll to position [0, 0]
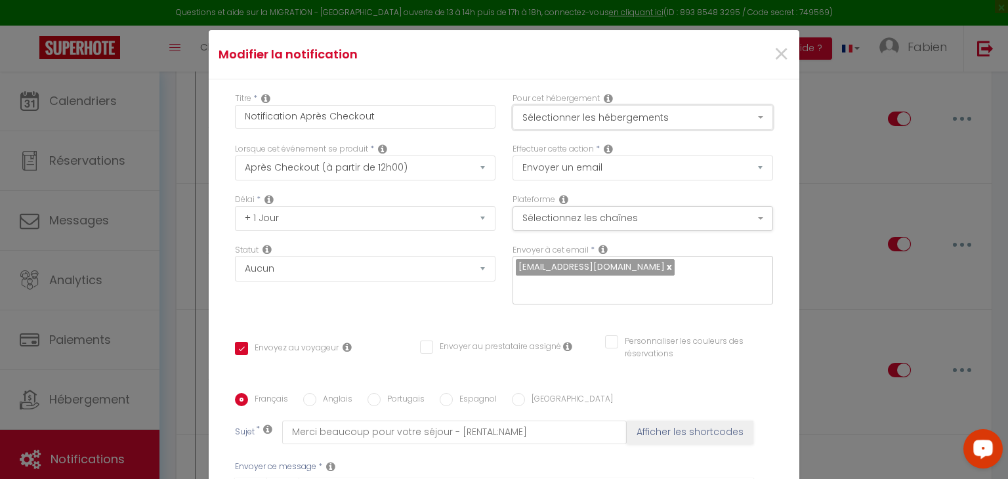
click at [744, 119] on button "Sélectionner les hébergements" at bounding box center [642, 117] width 260 height 25
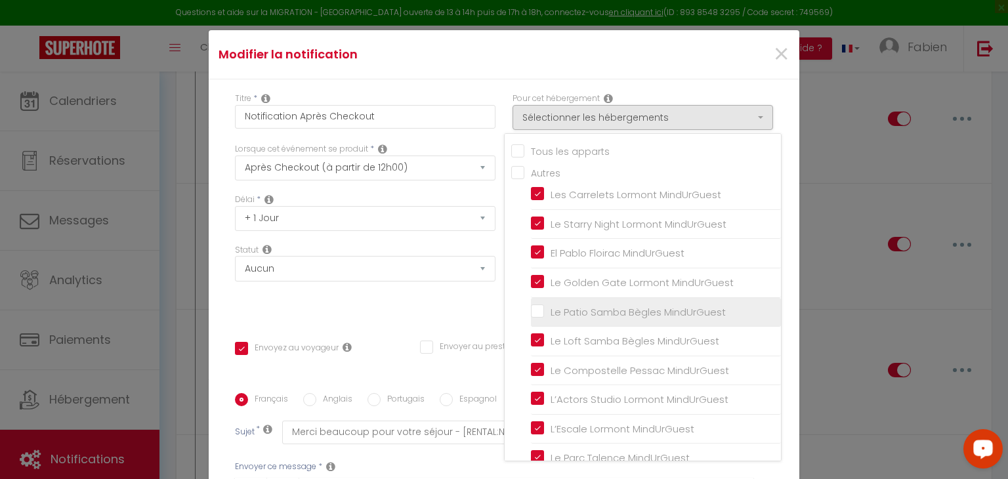
click at [531, 309] on input "Le Patio Samba Bègles MindUrGuest" at bounding box center [656, 311] width 250 height 13
checkbox input "true"
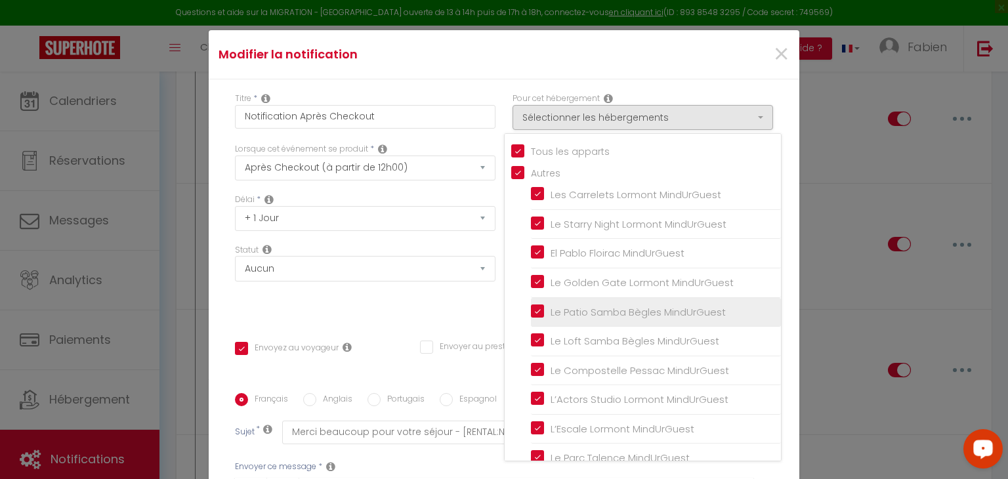
checkbox input "false"
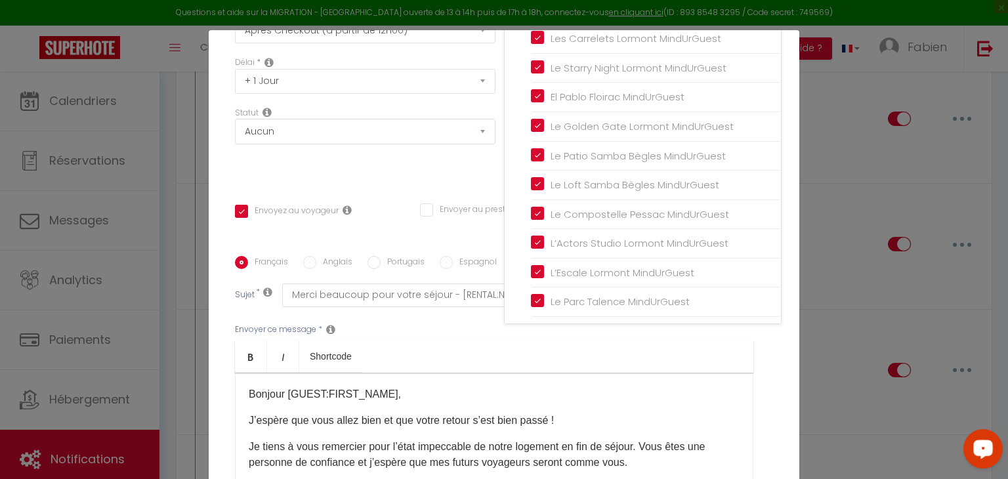
scroll to position [271, 0]
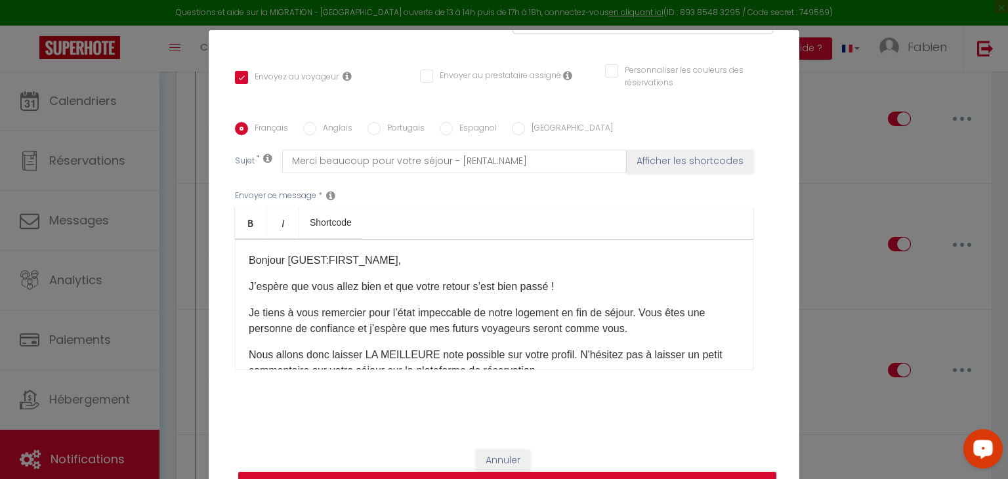
click at [653, 474] on button "Mettre à jour" at bounding box center [507, 484] width 538 height 25
checkbox input "true"
checkbox input "false"
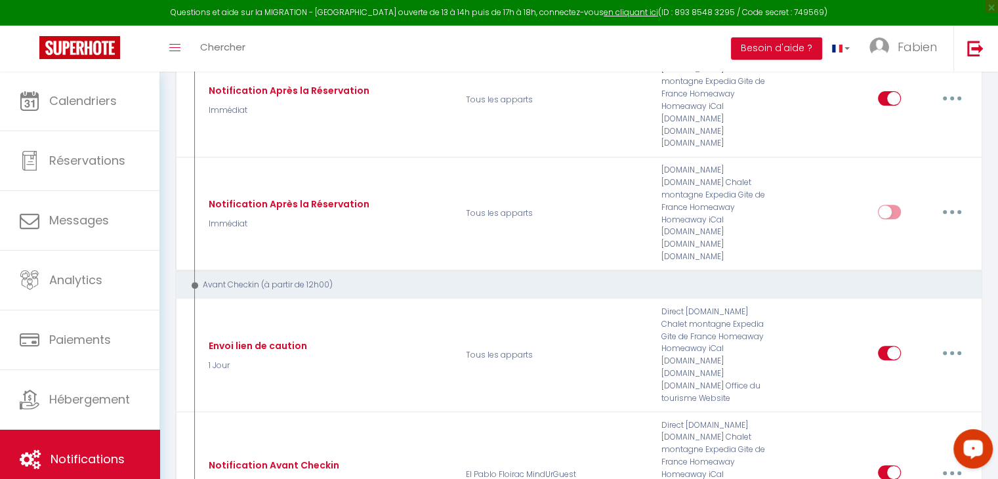
scroll to position [0, 0]
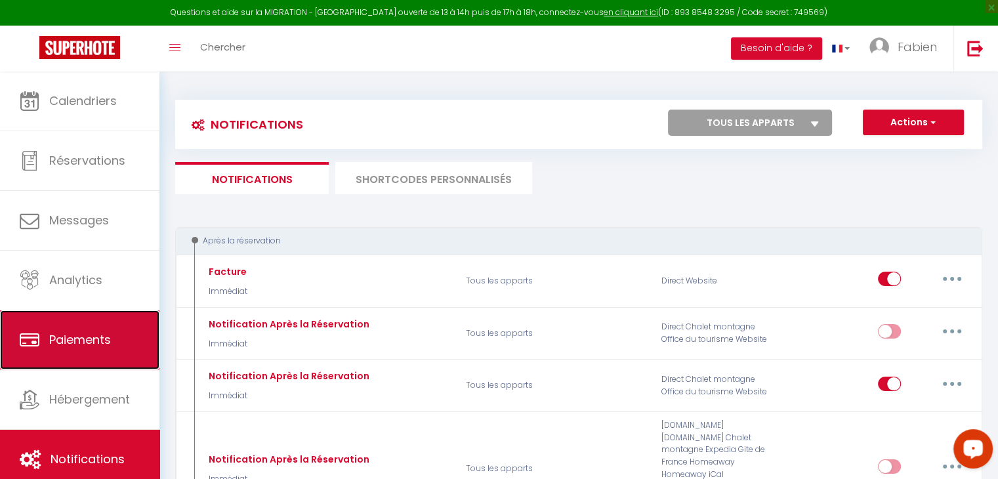
click at [27, 310] on link "Paiements" at bounding box center [79, 339] width 159 height 59
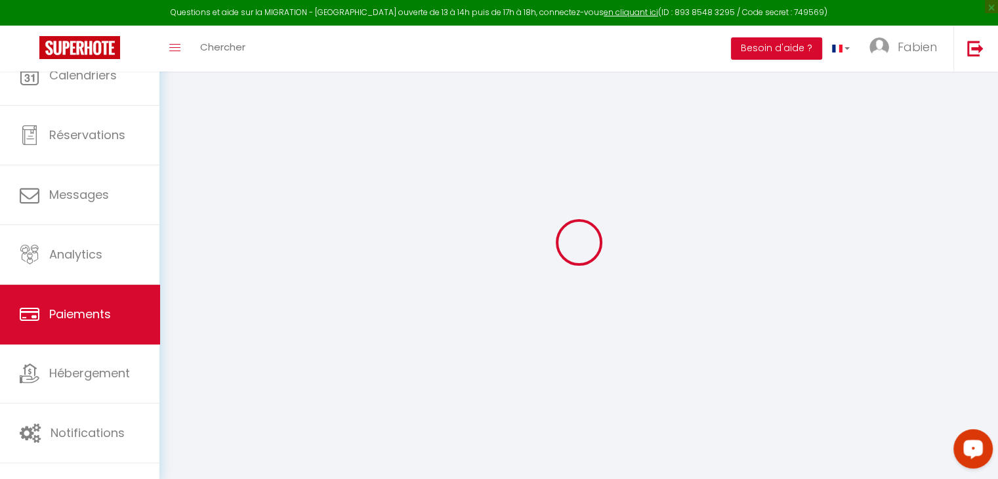
select select "2"
select select "0"
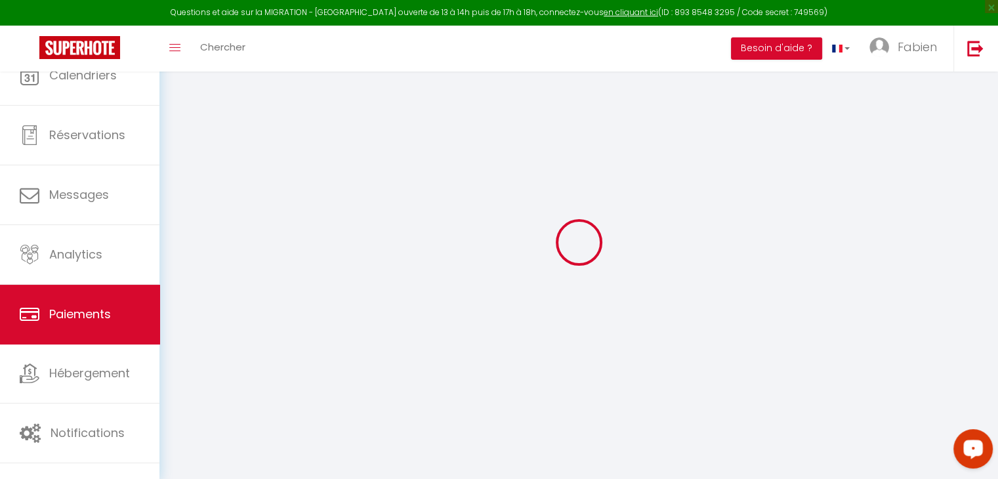
select select "0"
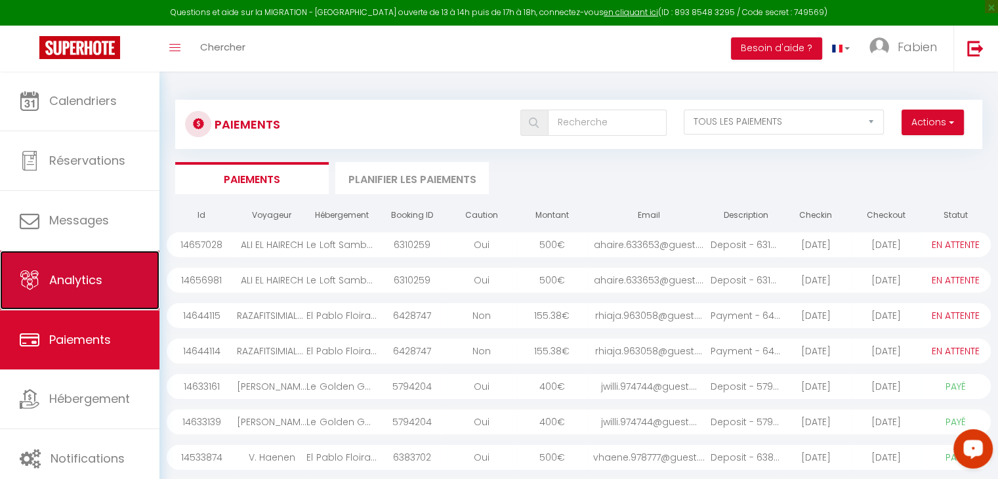
click at [97, 256] on link "Analytics" at bounding box center [79, 280] width 159 height 59
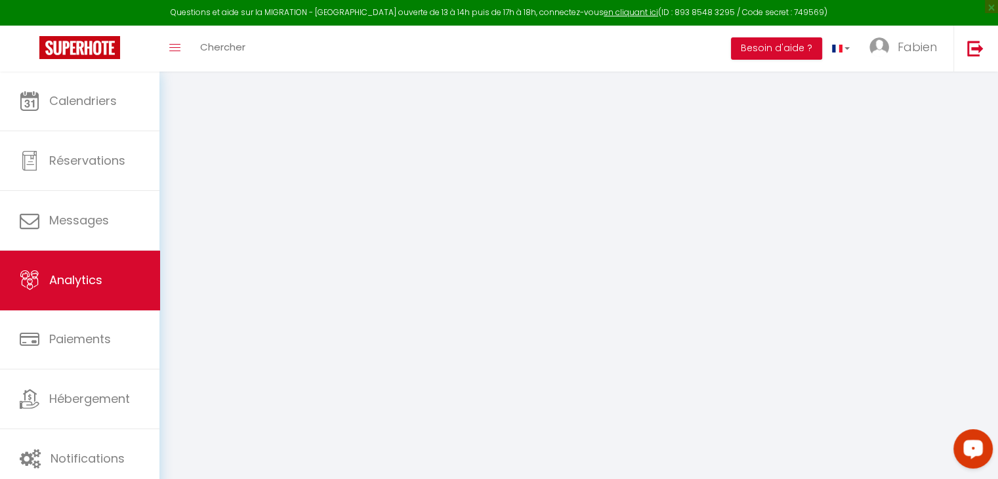
select select "2025"
select select "8"
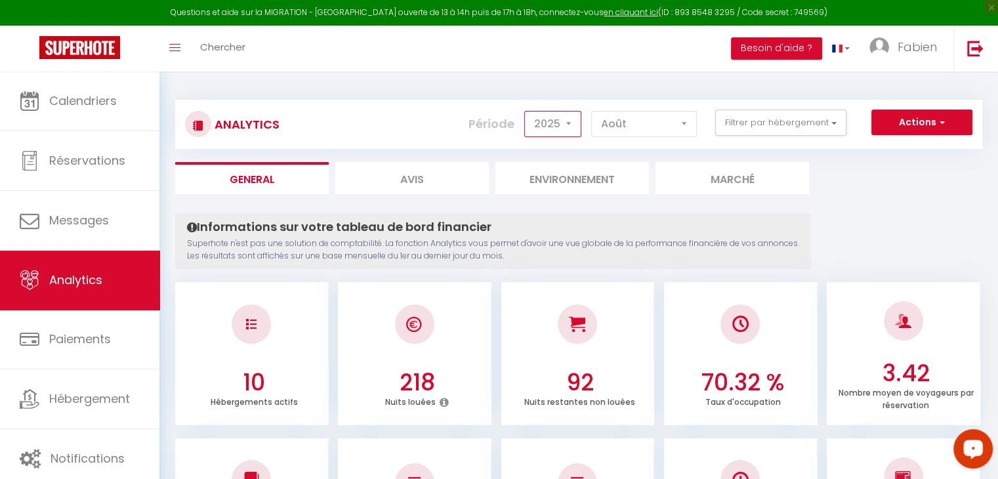
click at [571, 127] on select "2014 2015 2016 2017 2018 2019 2020 2021 2022 2023 2024 2025 2026 2027" at bounding box center [552, 124] width 57 height 26
select select "2024"
click at [527, 111] on select "2014 2015 2016 2017 2018 2019 2020 2021 2022 2023 2024 2025 2026 2027" at bounding box center [552, 124] width 57 height 26
